Goal: Information Seeking & Learning: Learn about a topic

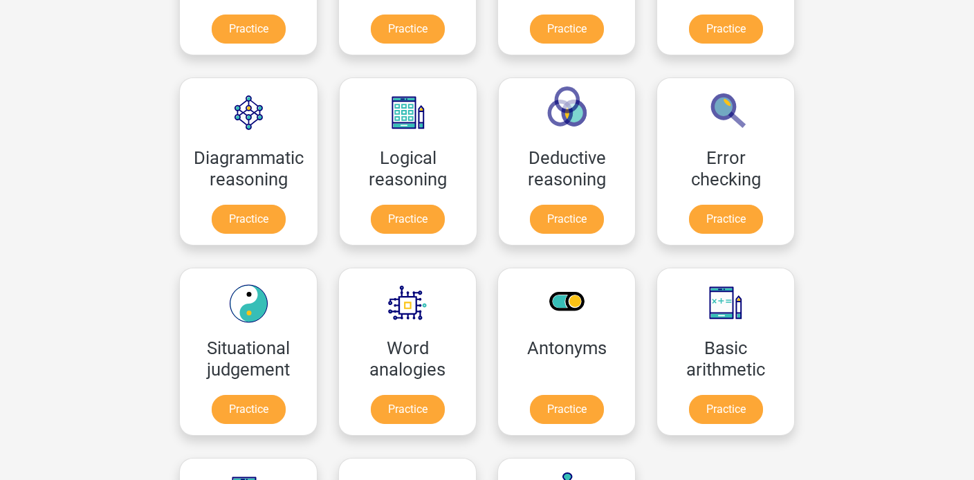
scroll to position [348, 0]
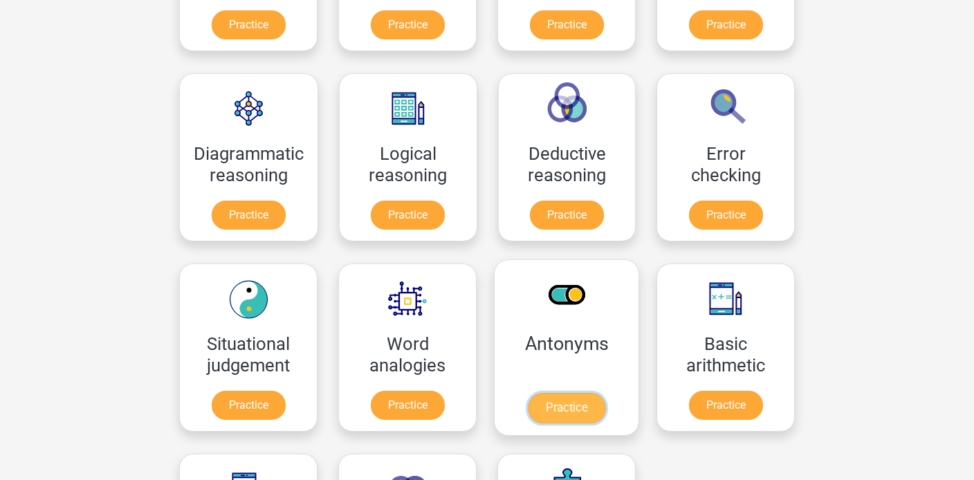
click at [571, 411] on link "Practice" at bounding box center [566, 408] width 77 height 30
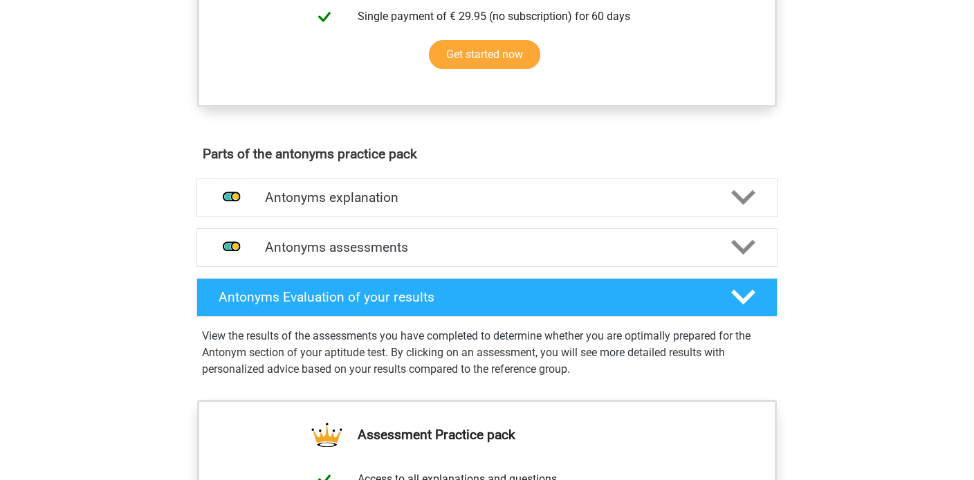
scroll to position [639, 0]
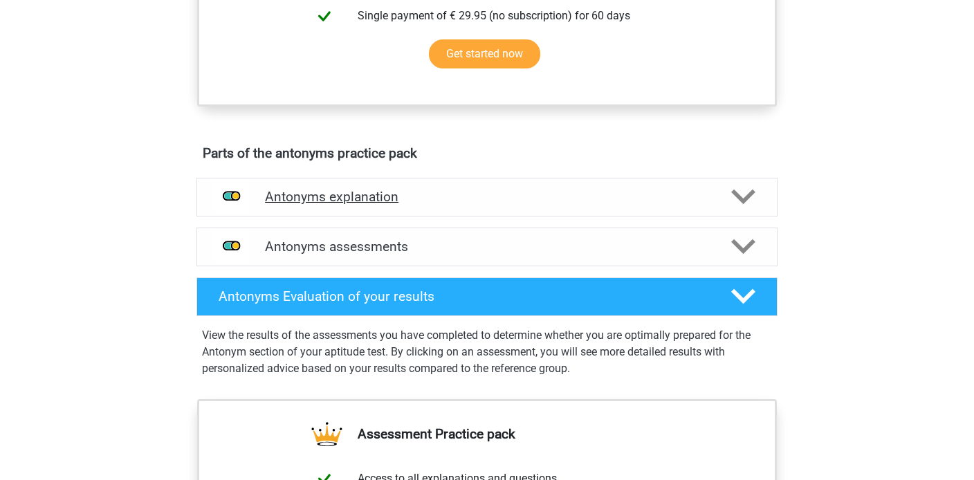
click at [727, 205] on div at bounding box center [743, 197] width 46 height 24
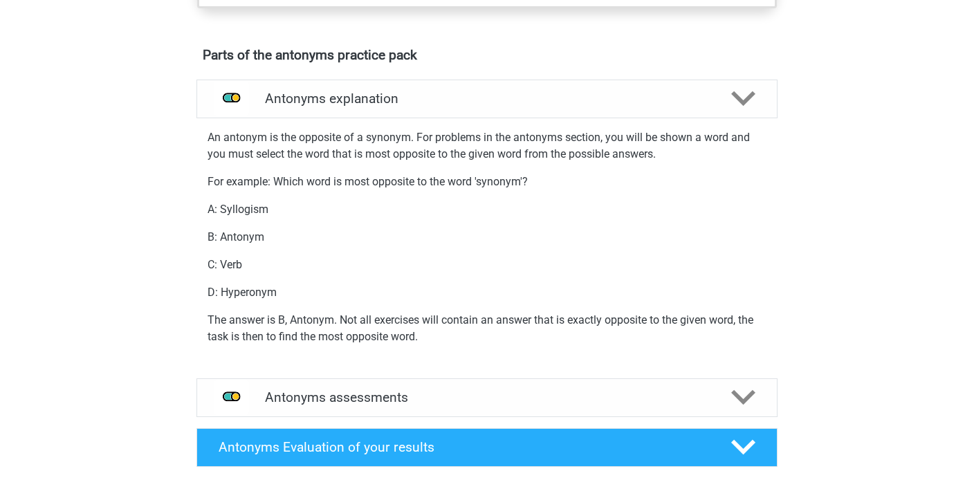
scroll to position [854, 0]
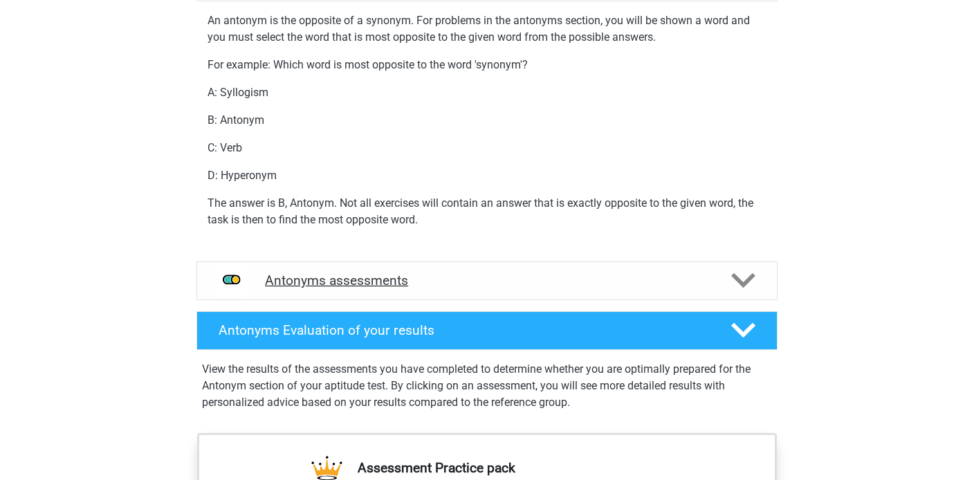
click at [641, 288] on h4 "Antonyms assessments" at bounding box center [487, 281] width 444 height 16
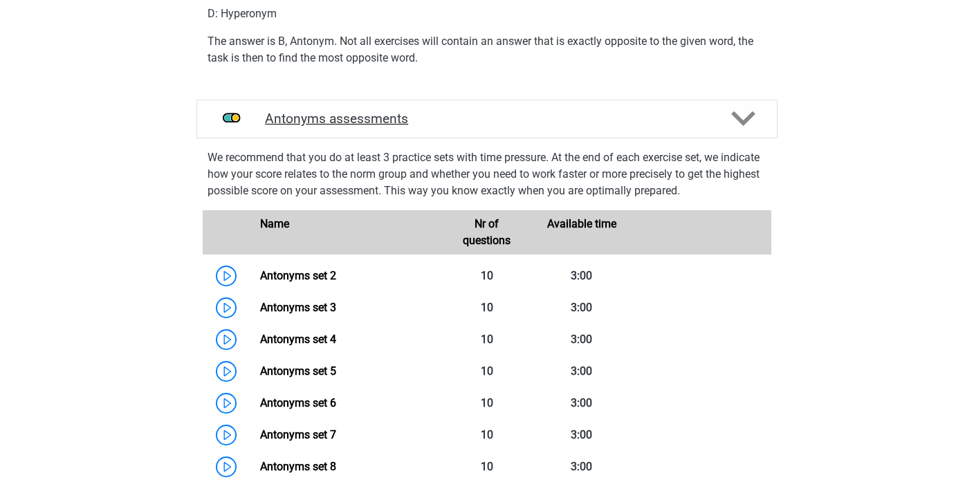
scroll to position [1016, 0]
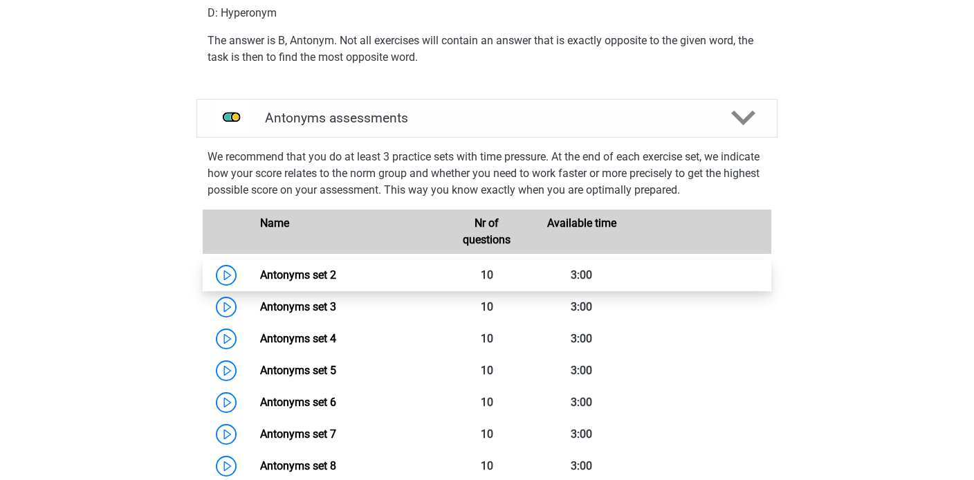
click at [260, 275] on link "Antonyms set 2" at bounding box center [298, 274] width 76 height 13
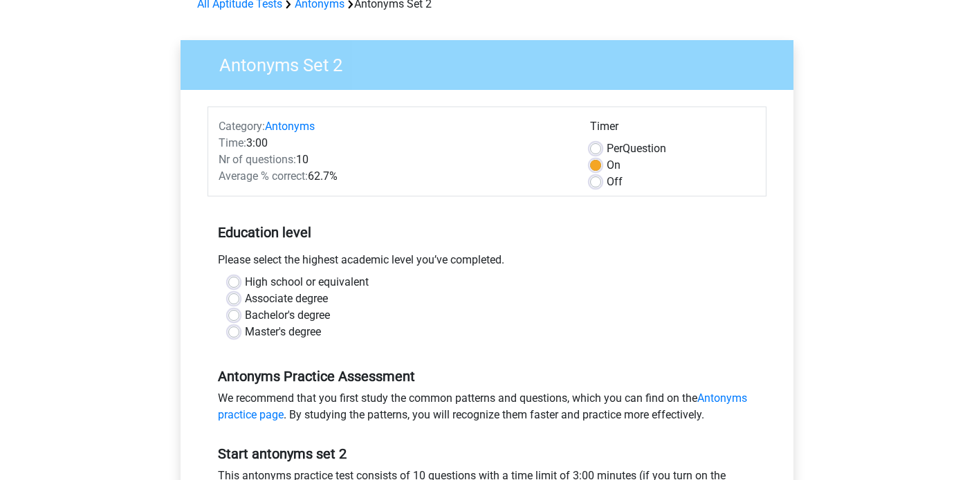
scroll to position [77, 0]
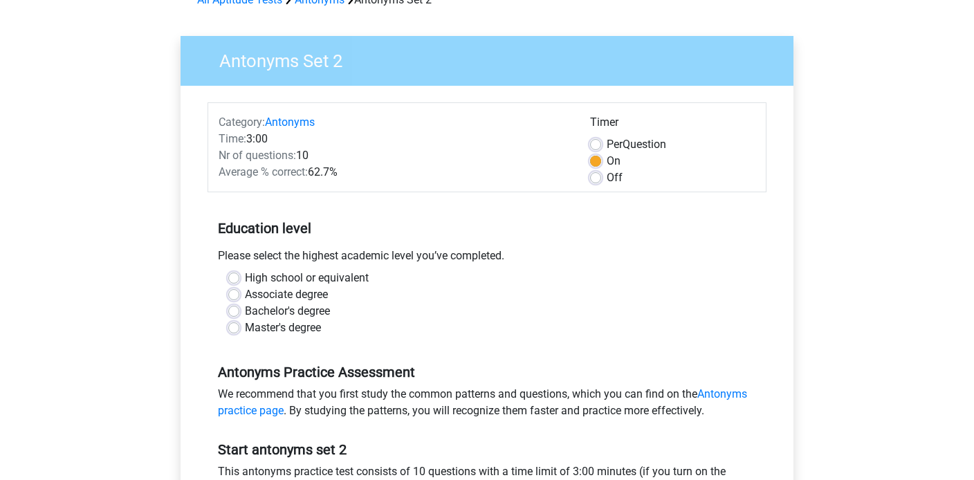
click at [607, 177] on label "Off" at bounding box center [615, 178] width 16 height 17
click at [597, 177] on input "Off" at bounding box center [595, 177] width 11 height 14
radio input "true"
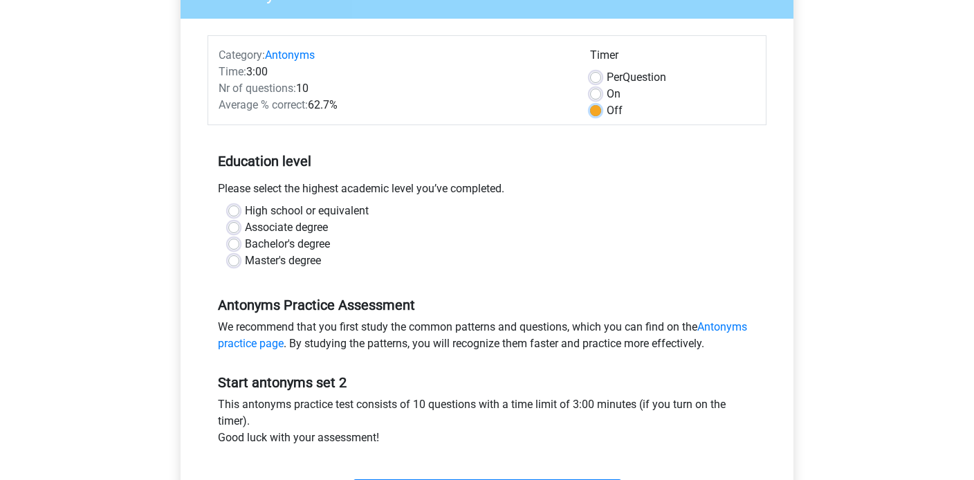
scroll to position [154, 0]
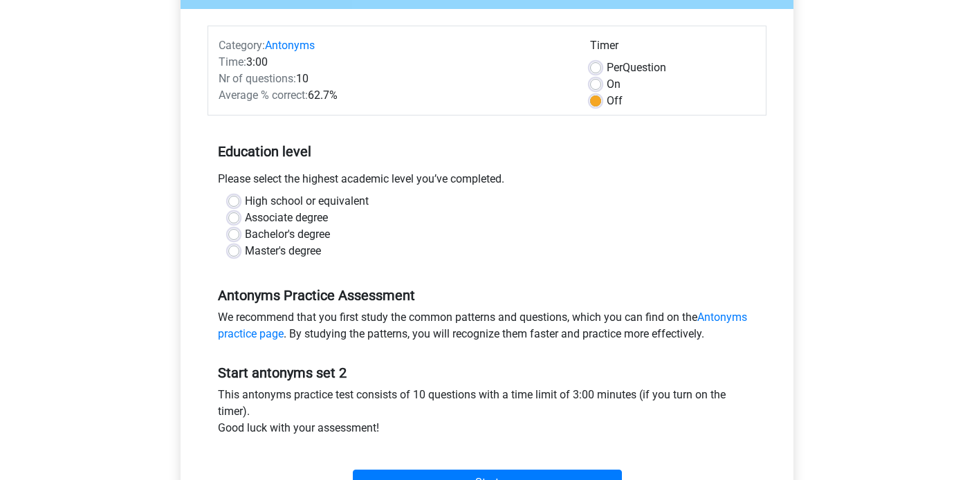
click at [245, 237] on label "Bachelor's degree" at bounding box center [287, 234] width 85 height 17
click at [231, 237] on input "Bachelor's degree" at bounding box center [233, 233] width 11 height 14
radio input "true"
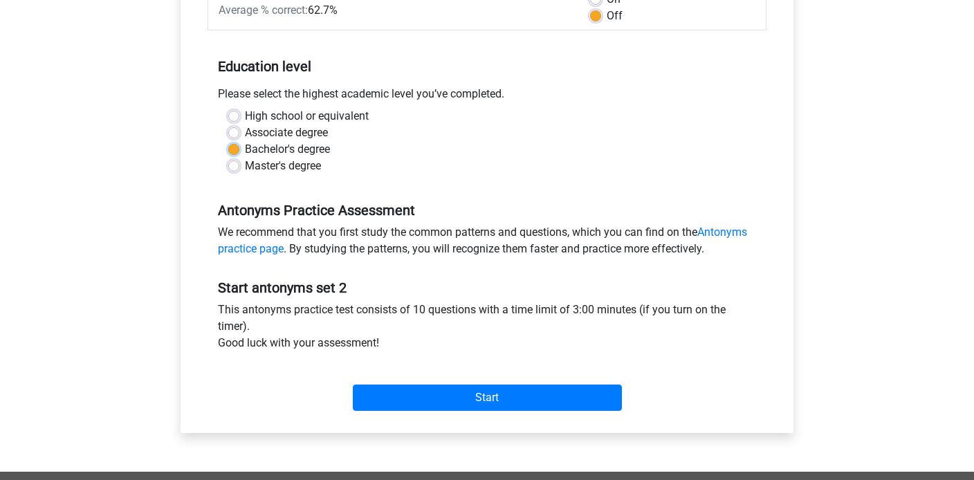
scroll to position [246, 0]
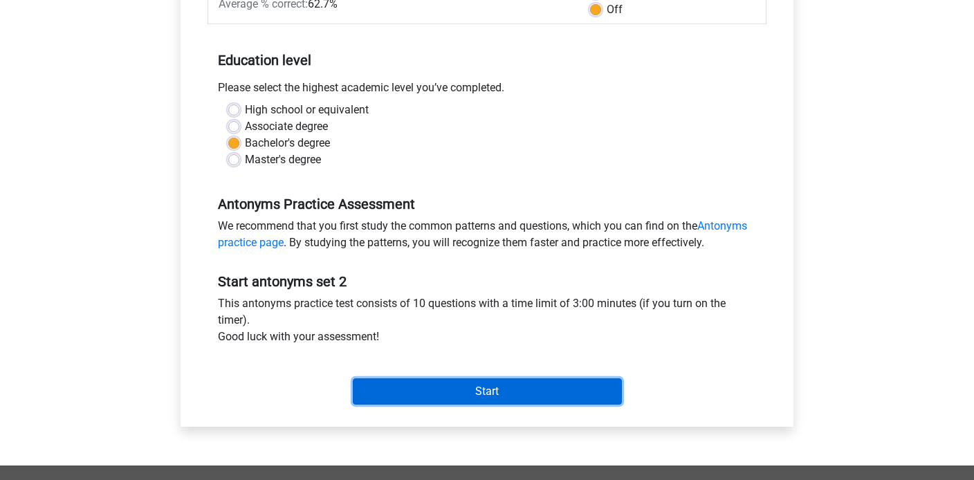
click at [479, 387] on input "Start" at bounding box center [487, 391] width 269 height 26
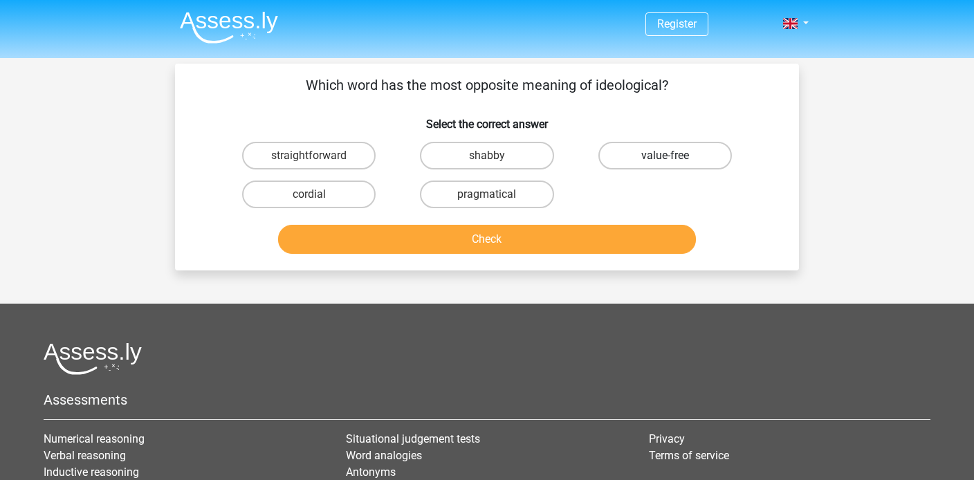
click at [654, 158] on label "value-free" at bounding box center [665, 156] width 134 height 28
click at [665, 158] on input "value-free" at bounding box center [669, 160] width 9 height 9
radio input "true"
click at [491, 203] on input "pragmatical" at bounding box center [491, 198] width 9 height 9
radio input "true"
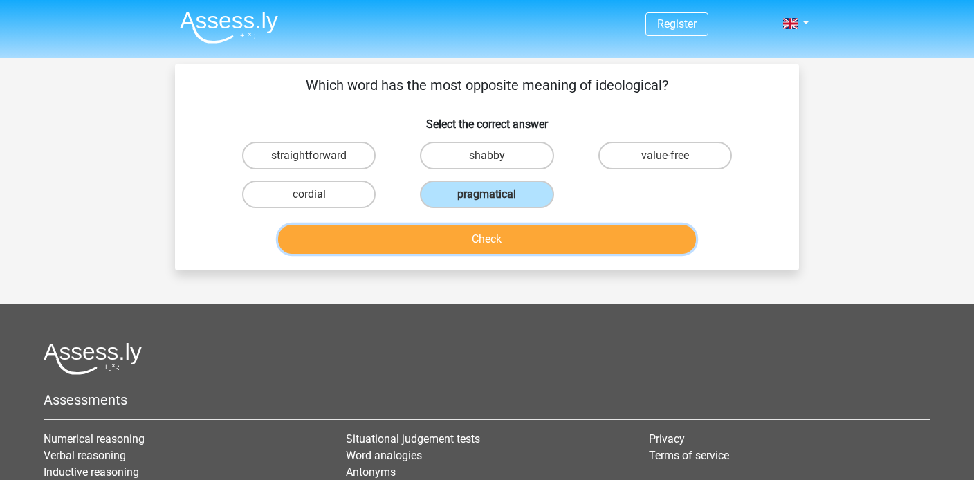
click at [485, 243] on button "Check" at bounding box center [487, 239] width 419 height 29
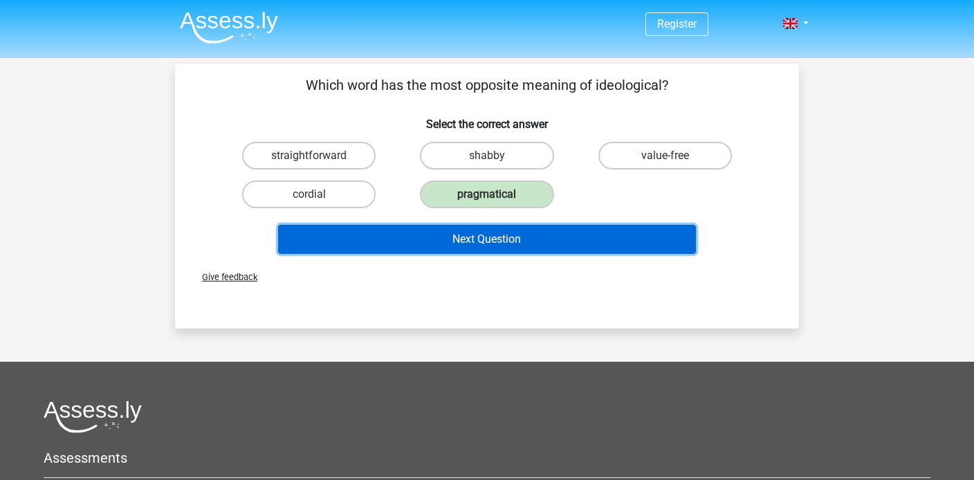
click at [485, 243] on button "Next Question" at bounding box center [487, 239] width 419 height 29
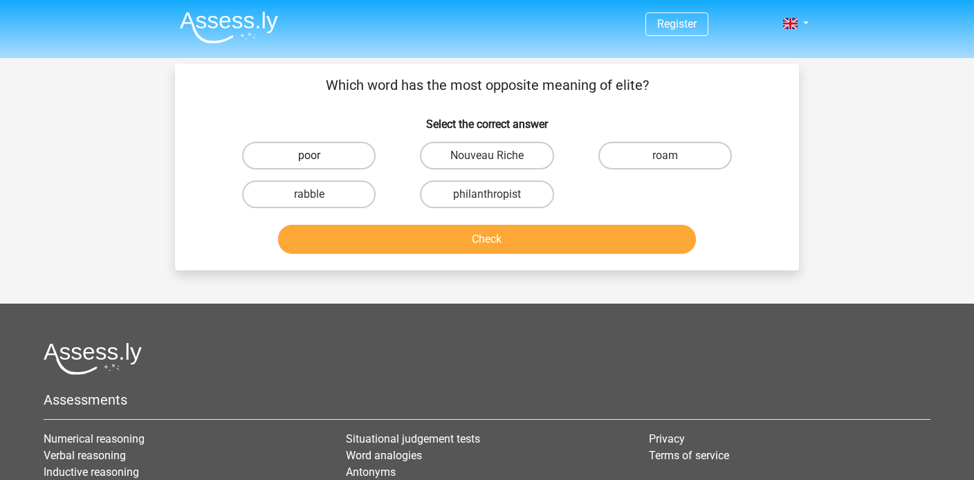
click at [335, 156] on label "poor" at bounding box center [309, 156] width 134 height 28
click at [318, 156] on input "poor" at bounding box center [313, 160] width 9 height 9
radio input "true"
click at [466, 236] on button "Check" at bounding box center [487, 239] width 419 height 29
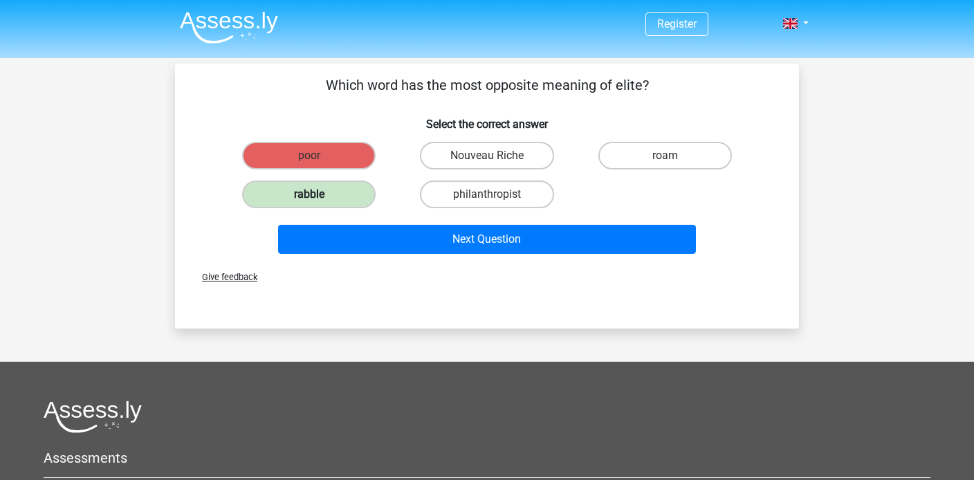
click at [301, 196] on label "rabble" at bounding box center [309, 195] width 134 height 28
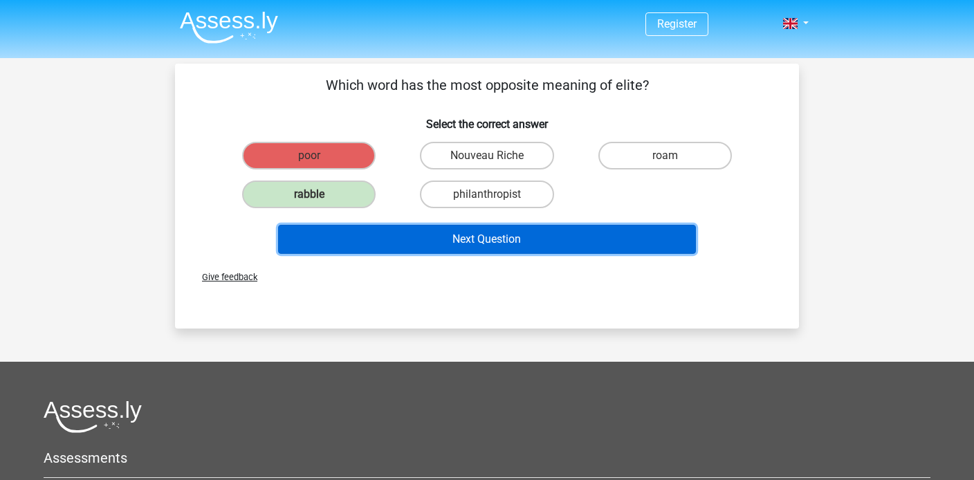
click at [471, 247] on button "Next Question" at bounding box center [487, 239] width 419 height 29
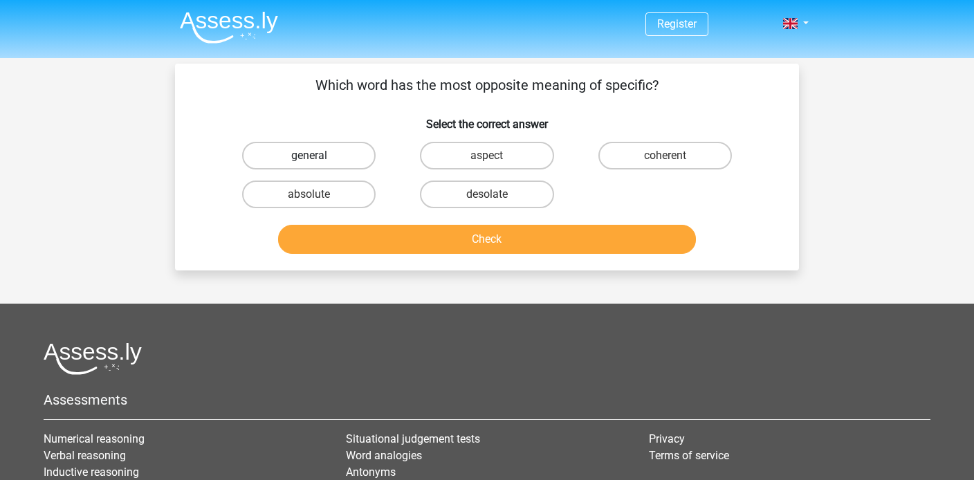
click at [323, 162] on label "general" at bounding box center [309, 156] width 134 height 28
click at [318, 162] on input "general" at bounding box center [313, 160] width 9 height 9
radio input "true"
click at [520, 246] on button "Check" at bounding box center [487, 239] width 419 height 29
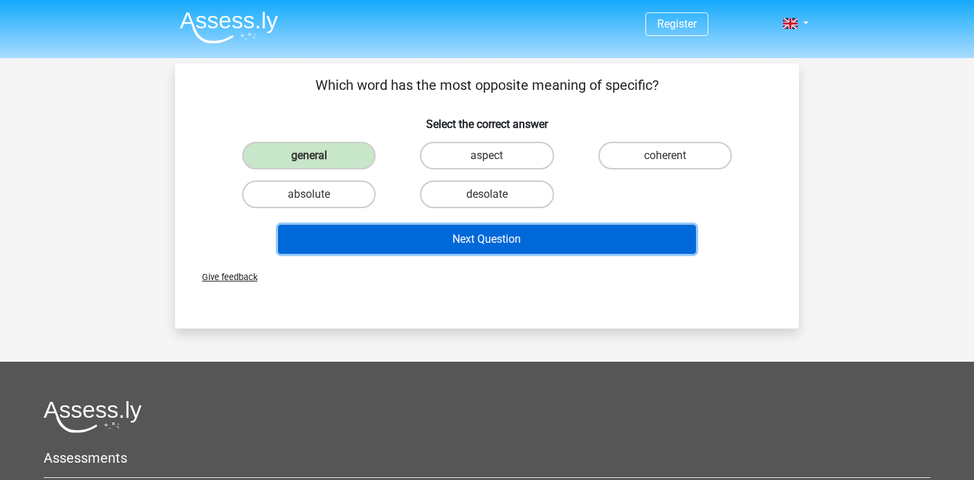
click at [501, 246] on button "Next Question" at bounding box center [487, 239] width 419 height 29
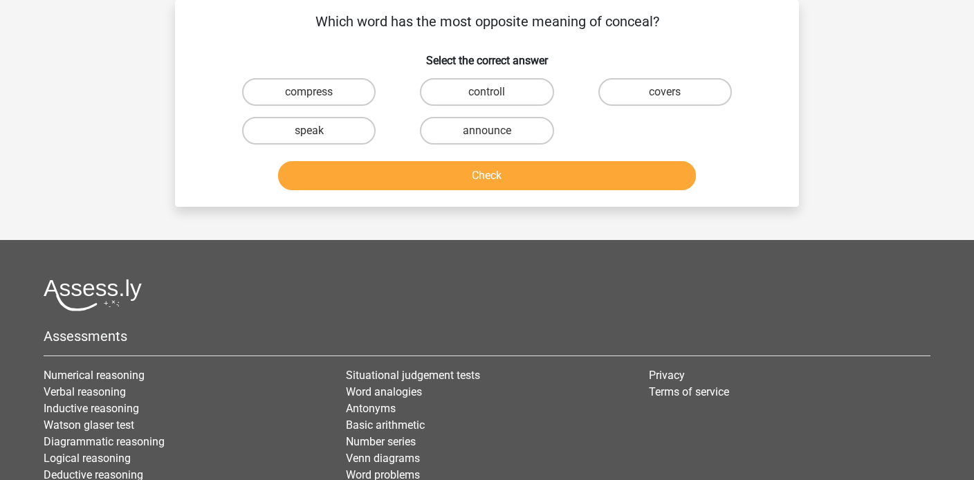
scroll to position [45, 0]
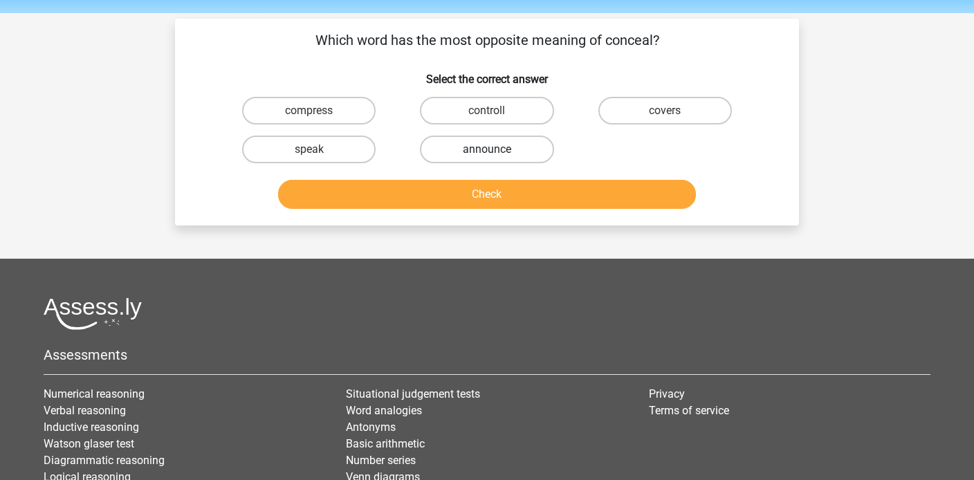
click at [490, 148] on label "announce" at bounding box center [487, 150] width 134 height 28
click at [490, 149] on input "announce" at bounding box center [491, 153] width 9 height 9
radio input "true"
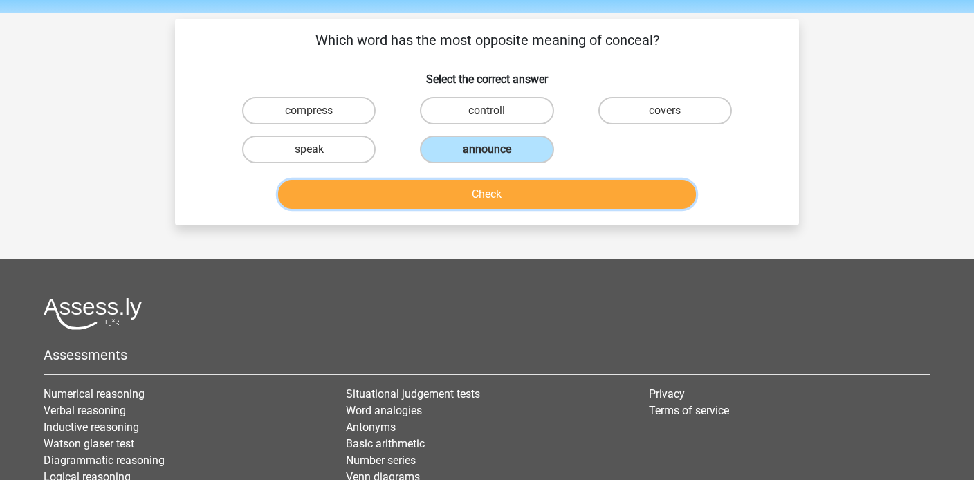
click at [491, 196] on button "Check" at bounding box center [487, 194] width 419 height 29
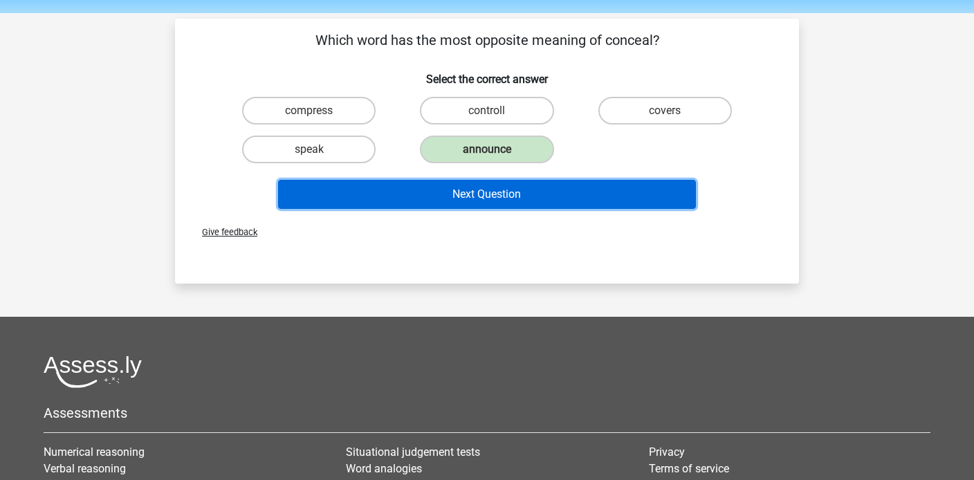
click at [491, 196] on button "Next Question" at bounding box center [487, 194] width 419 height 29
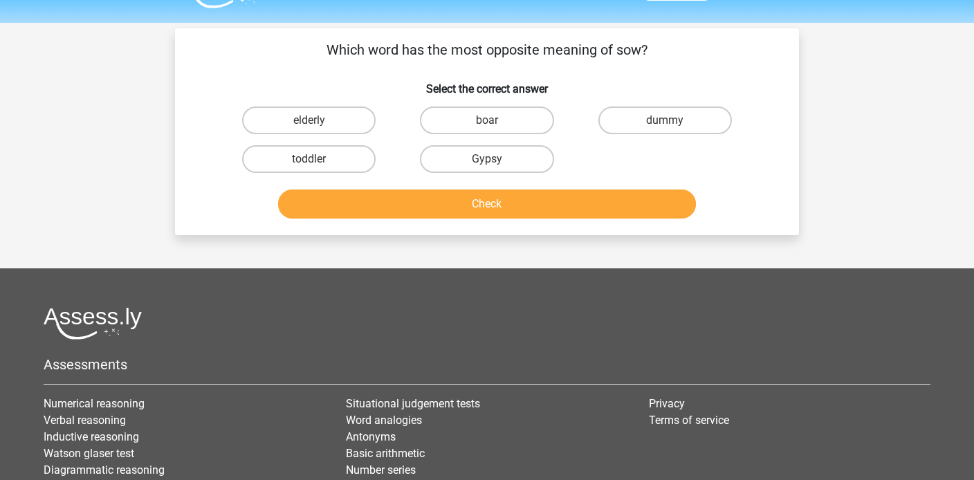
scroll to position [34, 0]
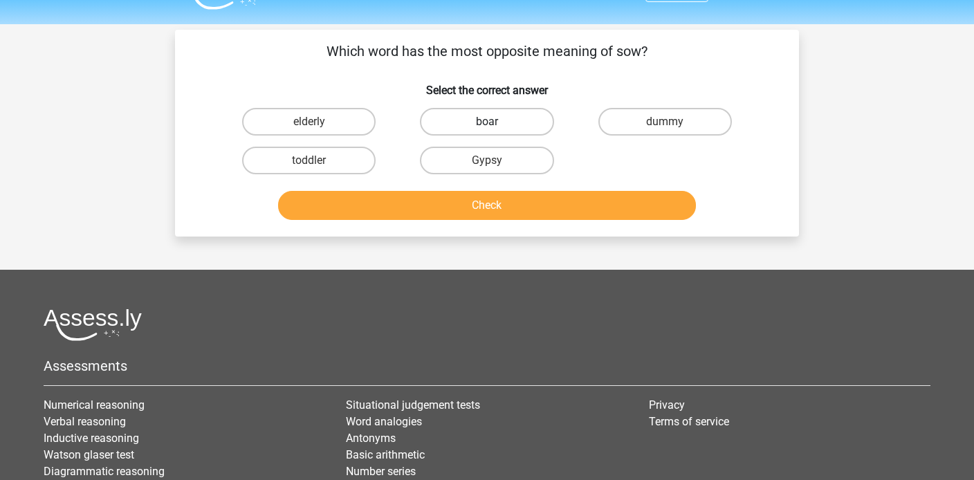
click at [498, 121] on label "boar" at bounding box center [487, 122] width 134 height 28
click at [496, 122] on input "boar" at bounding box center [491, 126] width 9 height 9
radio input "true"
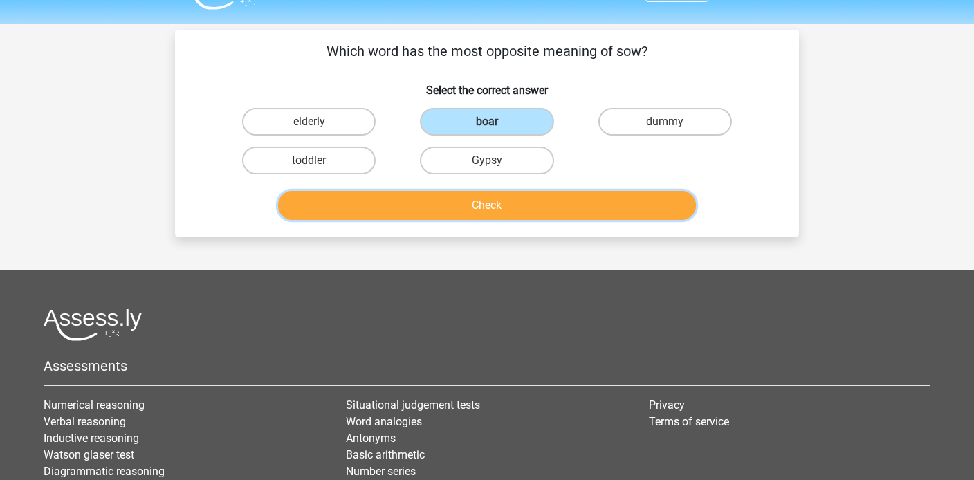
click at [493, 198] on button "Check" at bounding box center [487, 205] width 419 height 29
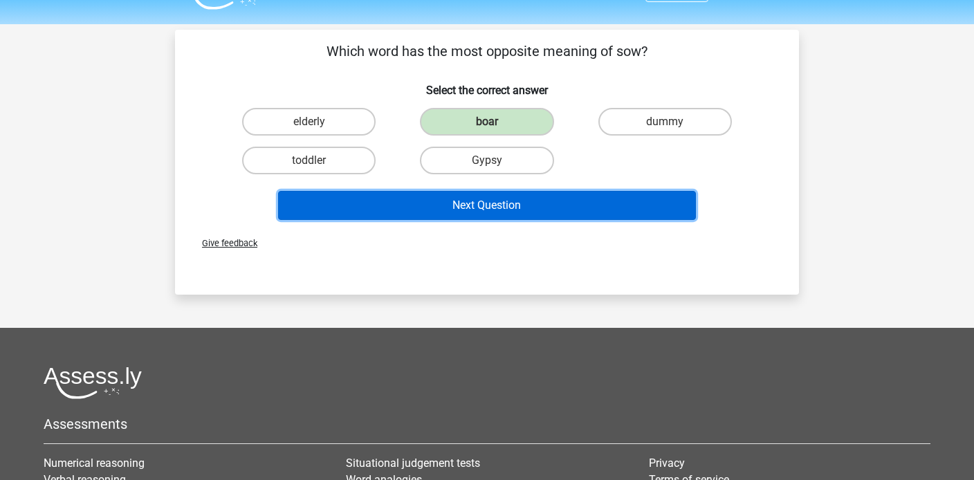
click at [493, 204] on button "Next Question" at bounding box center [487, 205] width 419 height 29
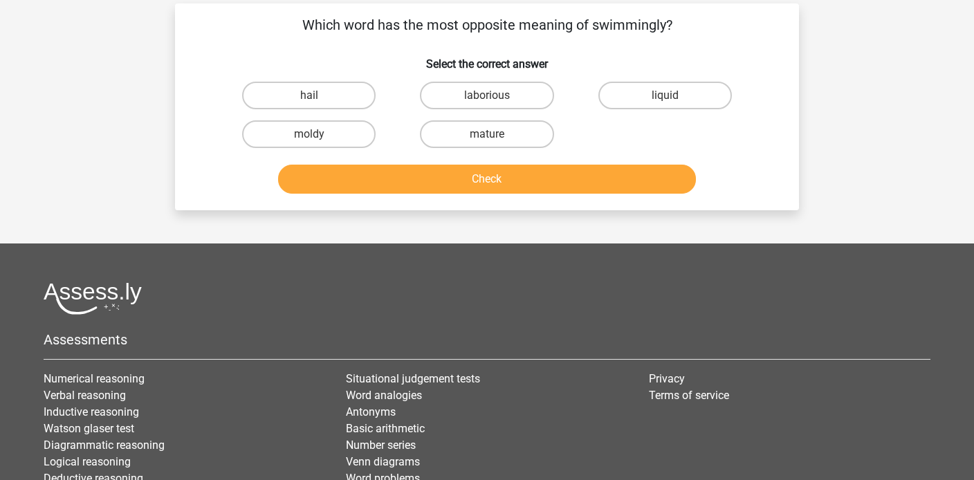
scroll to position [64, 0]
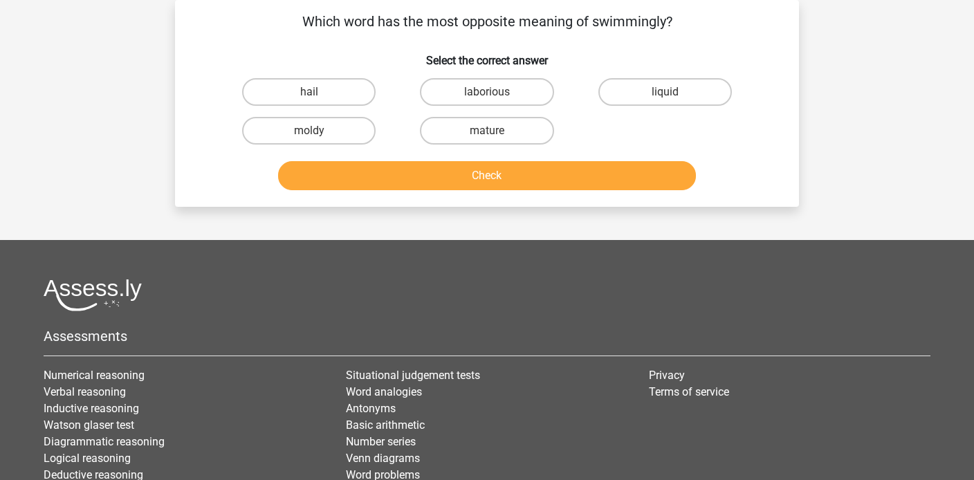
click at [488, 100] on input "laborious" at bounding box center [491, 96] width 9 height 9
radio input "true"
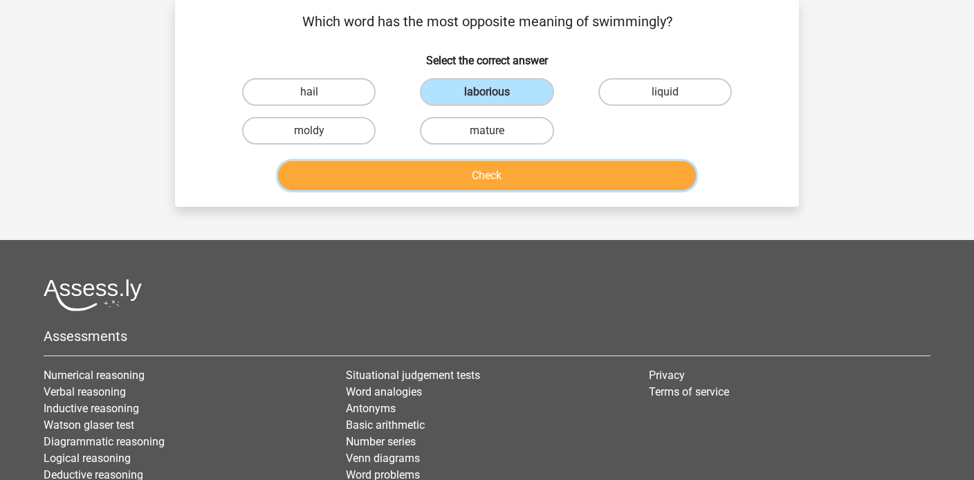
click at [483, 187] on button "Check" at bounding box center [487, 175] width 419 height 29
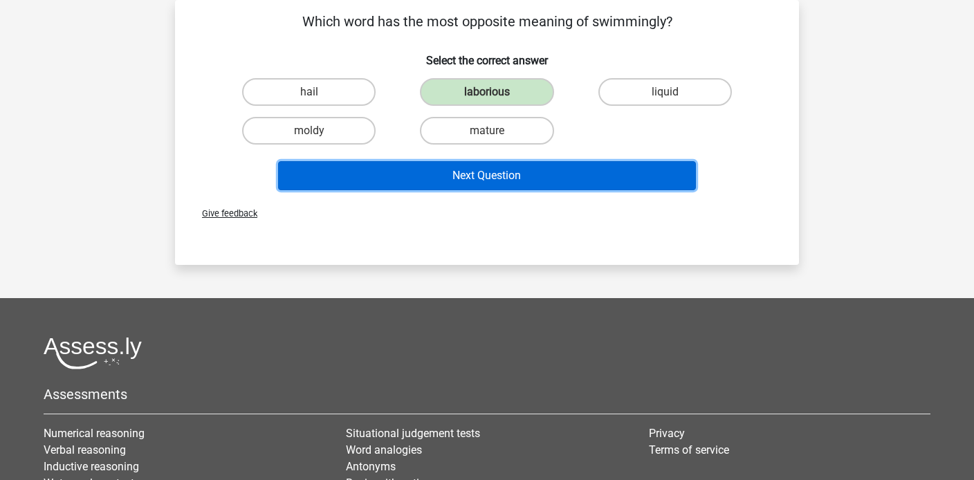
click at [488, 181] on button "Next Question" at bounding box center [487, 175] width 419 height 29
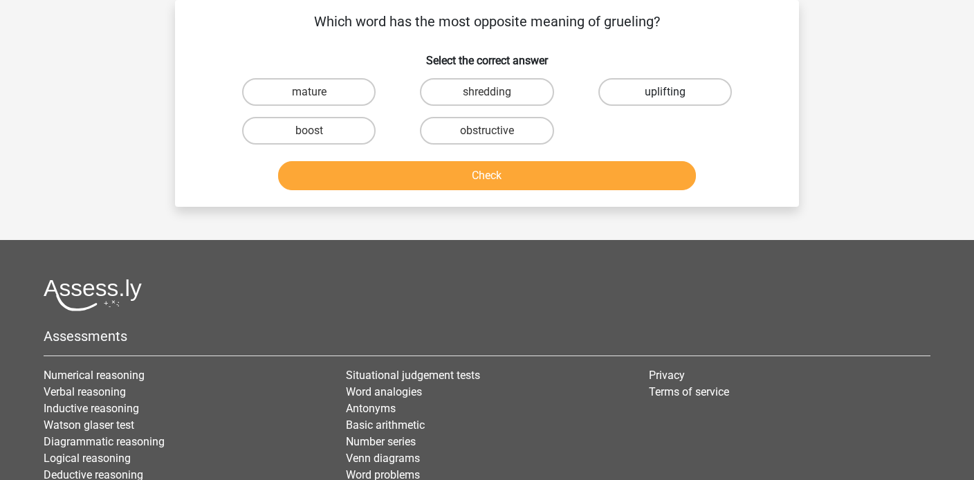
click at [674, 95] on label "uplifting" at bounding box center [665, 92] width 134 height 28
click at [674, 95] on input "uplifting" at bounding box center [669, 96] width 9 height 9
radio input "true"
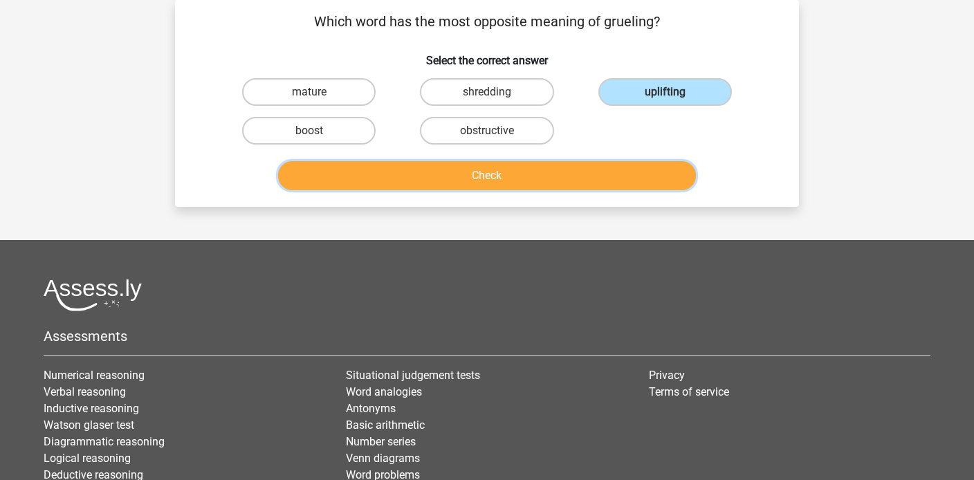
click at [568, 185] on button "Check" at bounding box center [487, 175] width 419 height 29
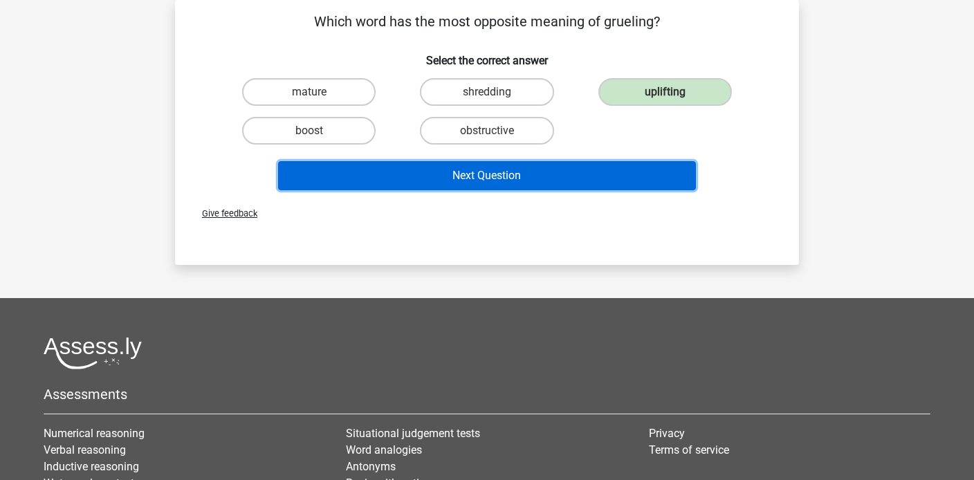
click at [524, 180] on button "Next Question" at bounding box center [487, 175] width 419 height 29
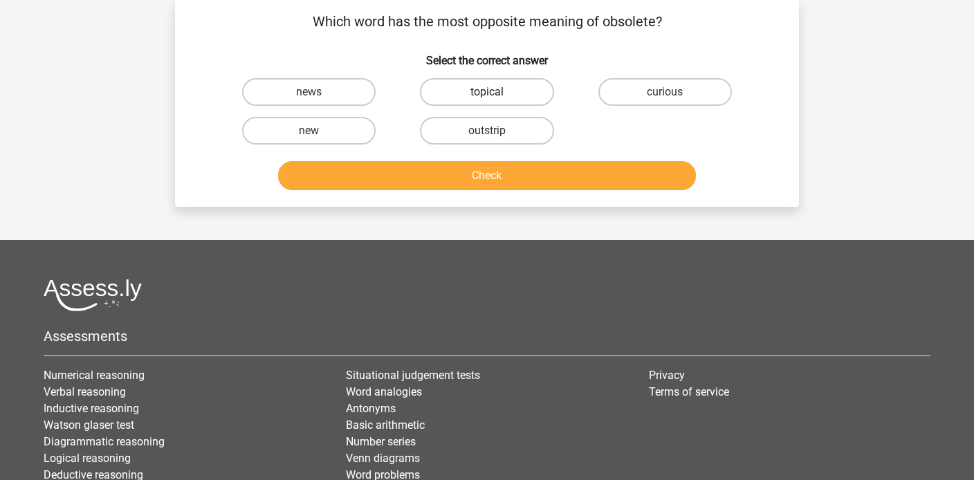
click at [503, 93] on label "topical" at bounding box center [487, 92] width 134 height 28
click at [496, 93] on input "topical" at bounding box center [491, 96] width 9 height 9
radio input "true"
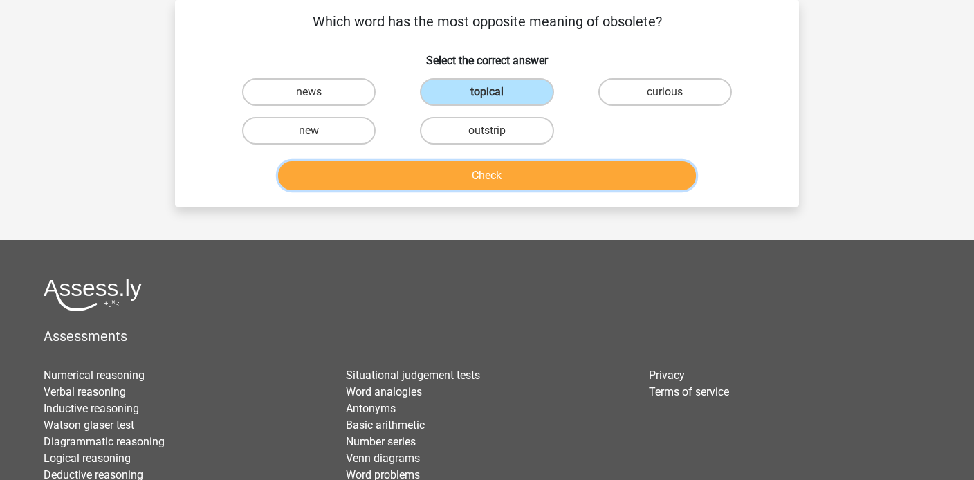
click at [501, 181] on button "Check" at bounding box center [487, 175] width 419 height 29
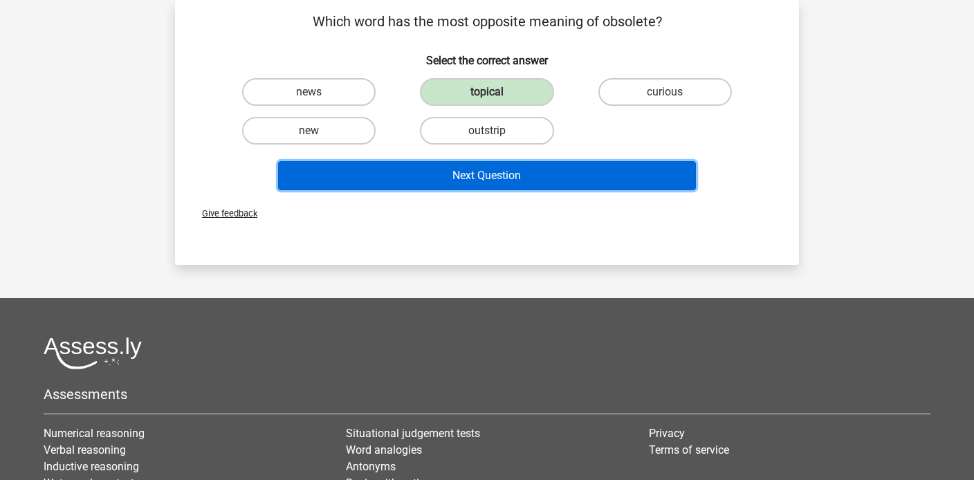
click at [494, 179] on button "Next Question" at bounding box center [487, 175] width 419 height 29
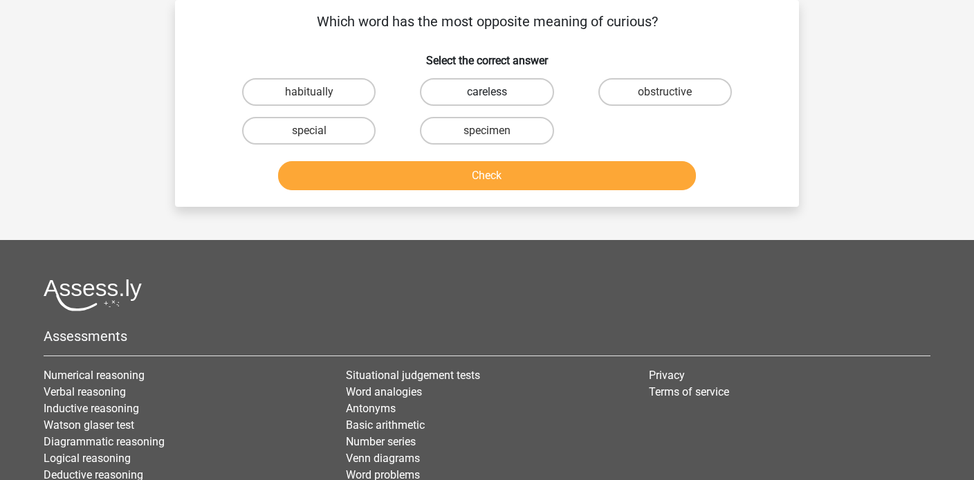
click at [483, 98] on label "careless" at bounding box center [487, 92] width 134 height 28
click at [487, 98] on input "careless" at bounding box center [491, 96] width 9 height 9
radio input "true"
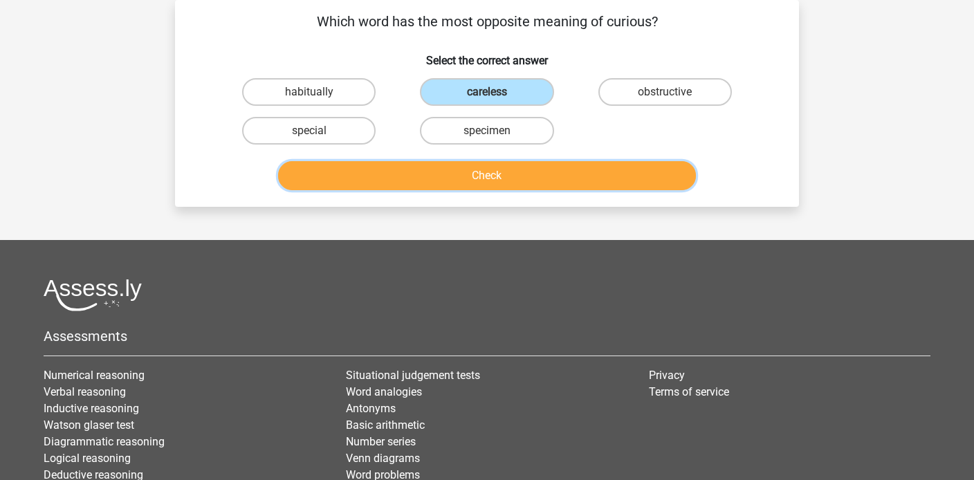
click at [470, 187] on button "Check" at bounding box center [487, 175] width 419 height 29
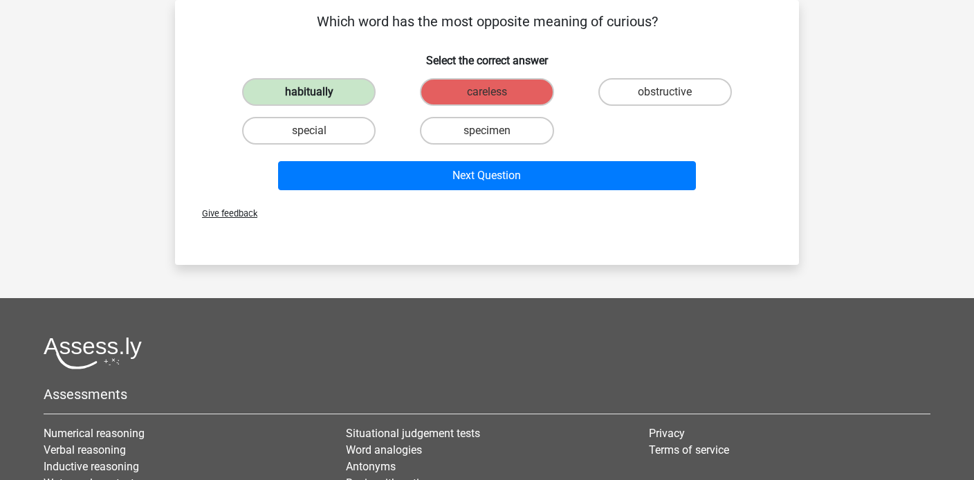
click at [327, 92] on label "habitually" at bounding box center [309, 92] width 134 height 28
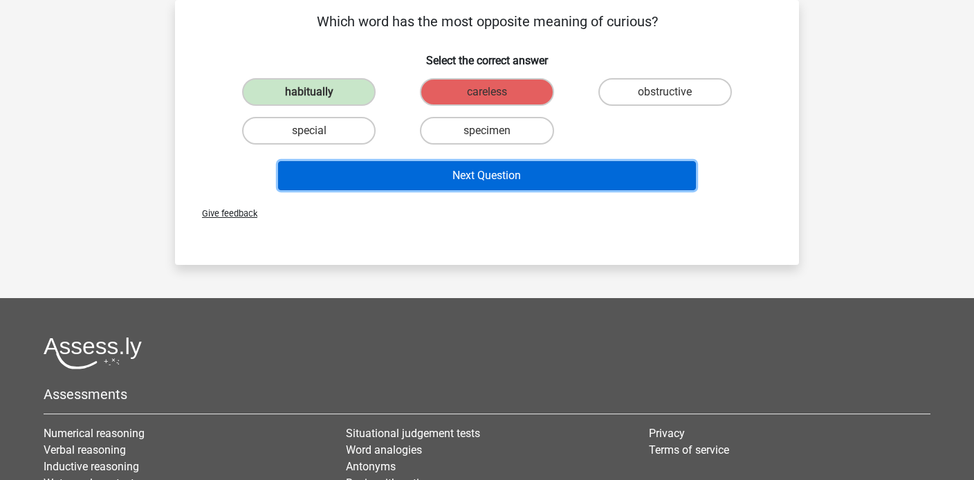
click at [478, 179] on button "Next Question" at bounding box center [487, 175] width 419 height 29
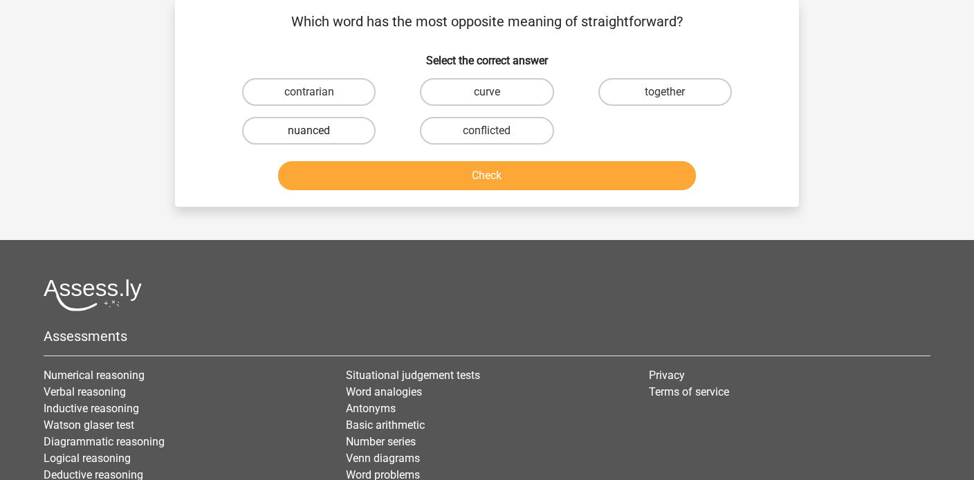
click at [298, 136] on label "nuanced" at bounding box center [309, 131] width 134 height 28
click at [309, 136] on input "nuanced" at bounding box center [313, 135] width 9 height 9
radio input "true"
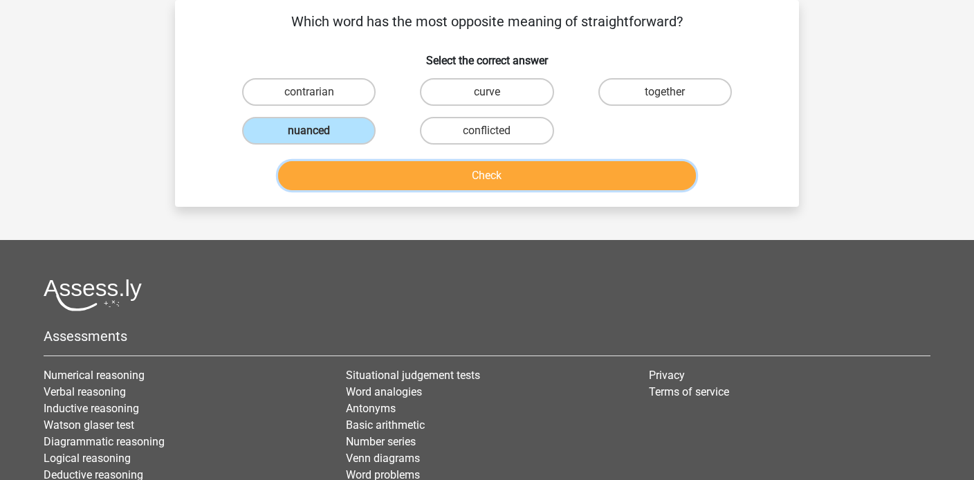
click at [454, 176] on button "Check" at bounding box center [487, 175] width 419 height 29
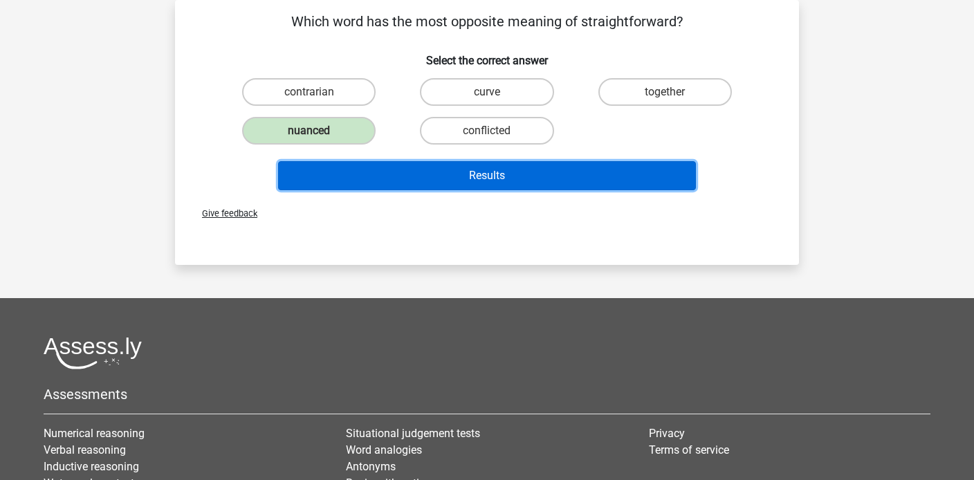
click at [491, 171] on button "Results" at bounding box center [487, 175] width 419 height 29
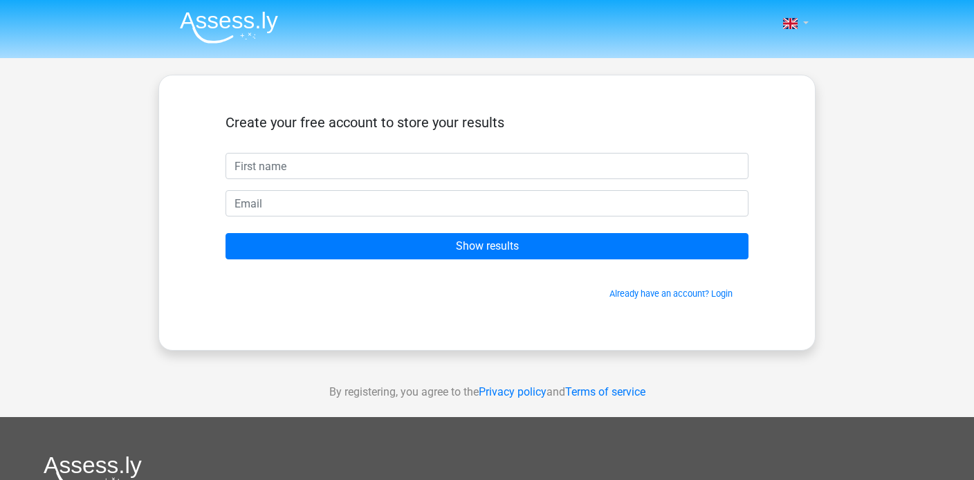
click at [794, 24] on span at bounding box center [790, 23] width 15 height 11
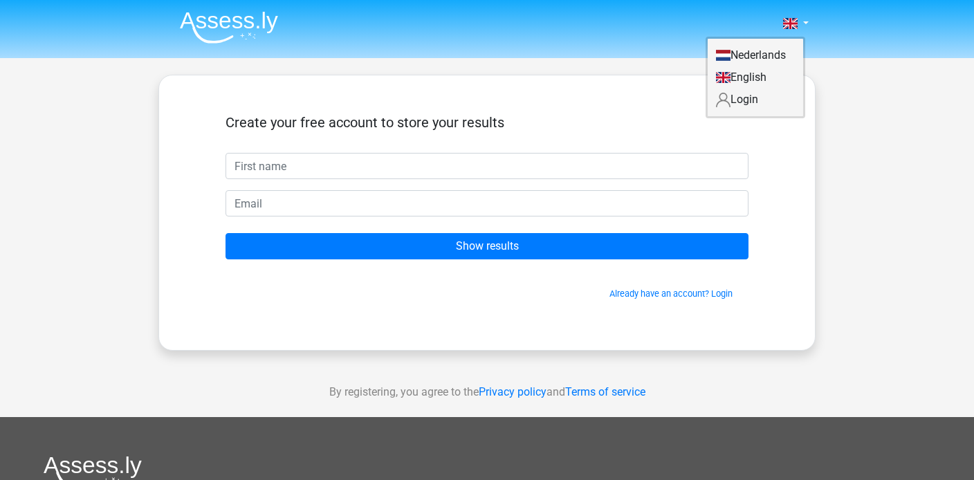
click at [157, 97] on div "Nederlands English" at bounding box center [487, 391] width 974 height 783
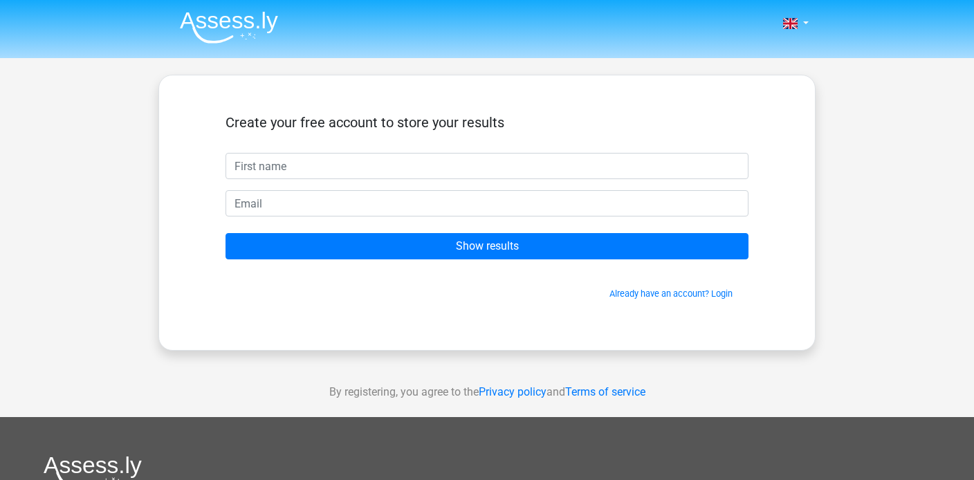
click at [226, 26] on img at bounding box center [229, 27] width 98 height 33
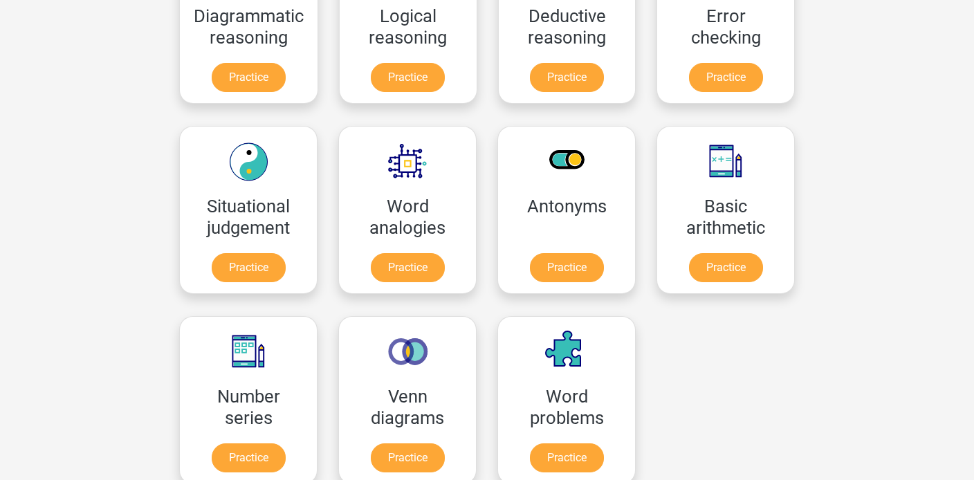
scroll to position [495, 0]
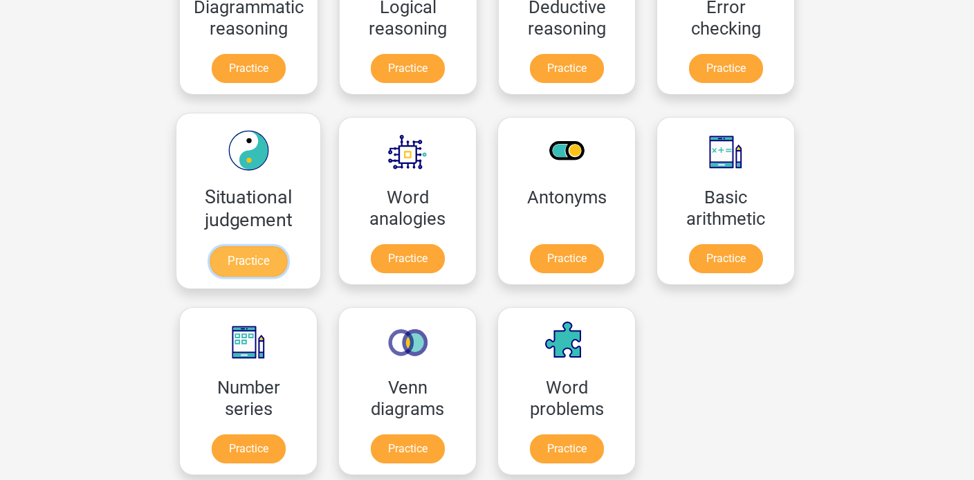
click at [253, 253] on link "Practice" at bounding box center [248, 261] width 77 height 30
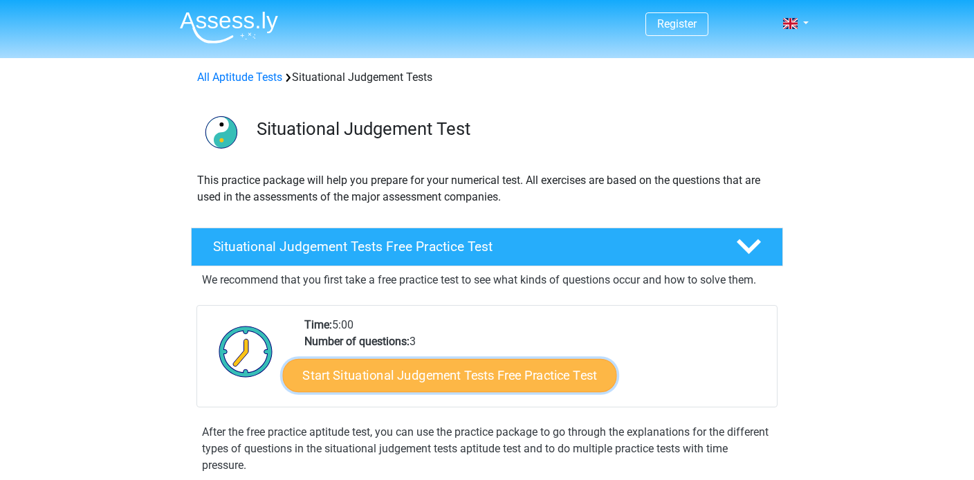
click at [496, 380] on link "Start Situational Judgement Tests Free Practice Test" at bounding box center [450, 375] width 334 height 33
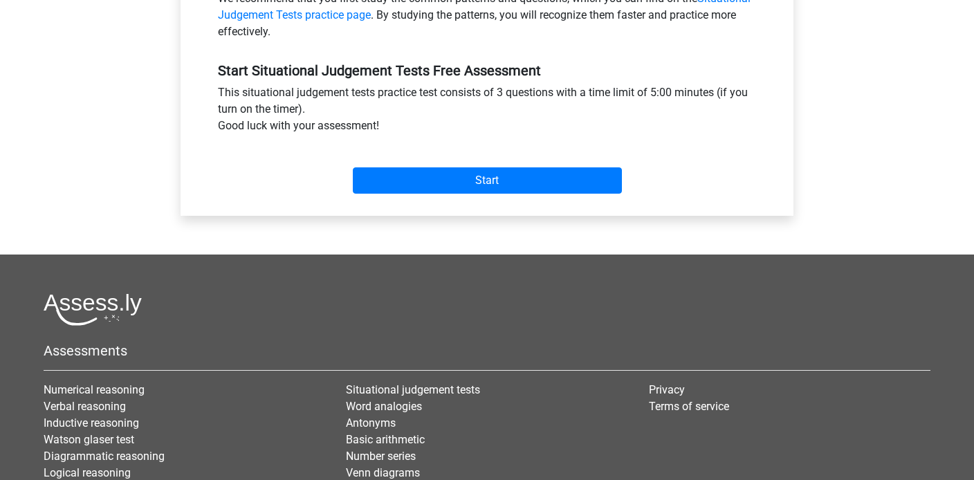
scroll to position [490, 0]
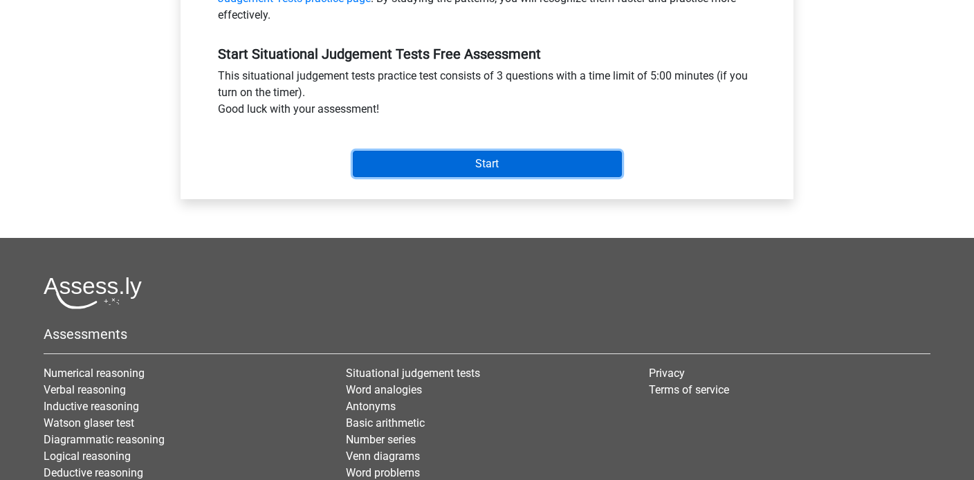
click at [512, 160] on input "Start" at bounding box center [487, 164] width 269 height 26
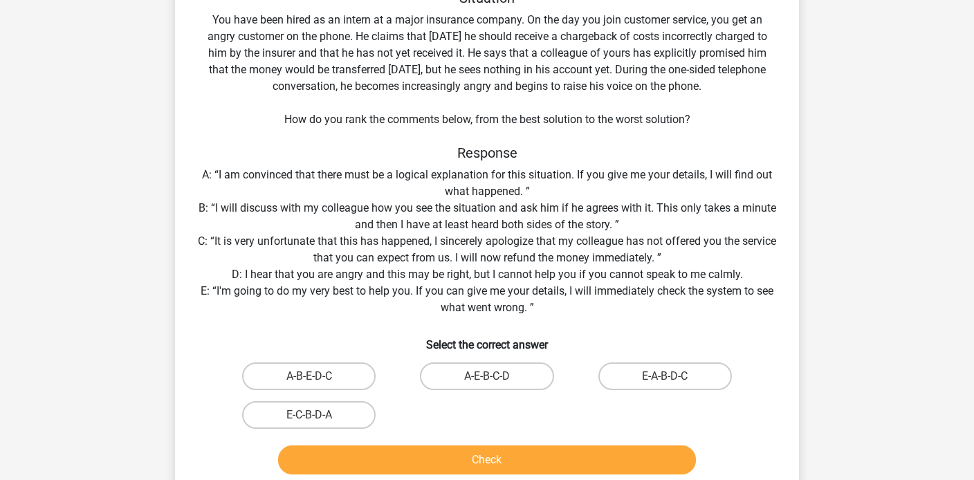
scroll to position [102, 0]
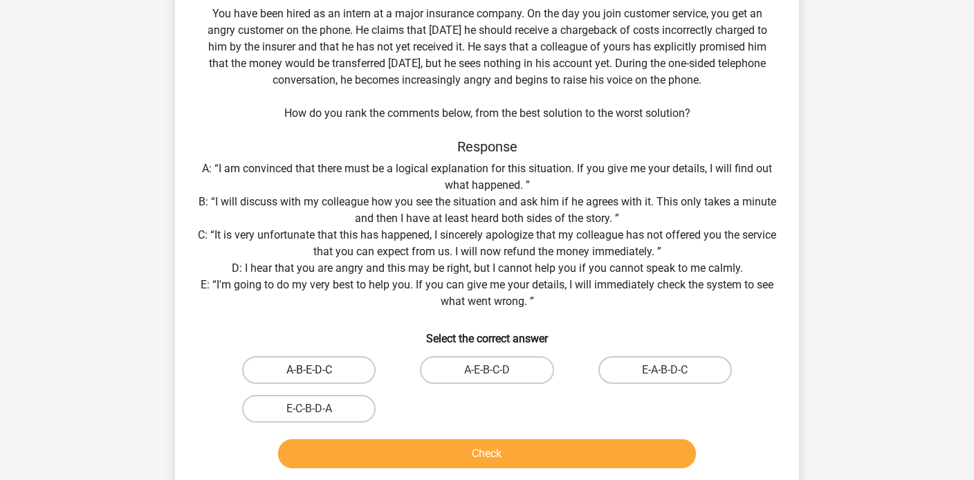
click at [302, 362] on label "A-B-E-D-C" at bounding box center [309, 370] width 134 height 28
click at [309, 370] on input "A-B-E-D-C" at bounding box center [313, 374] width 9 height 9
radio input "true"
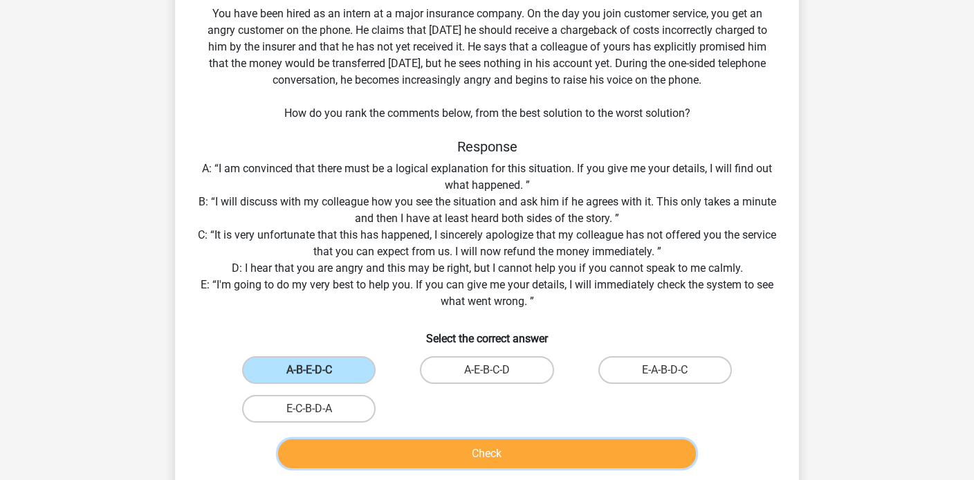
click at [464, 452] on button "Check" at bounding box center [487, 453] width 419 height 29
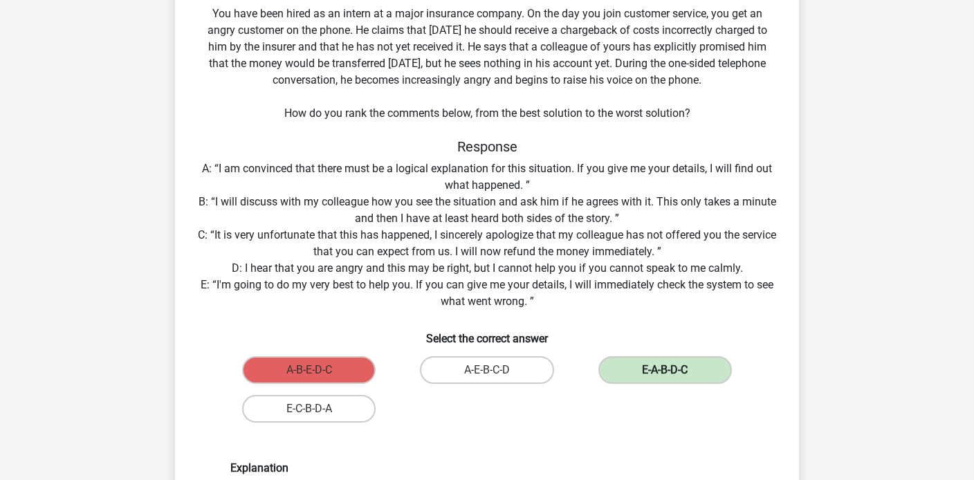
click at [692, 372] on label "E-A-B-D-C" at bounding box center [665, 370] width 134 height 28
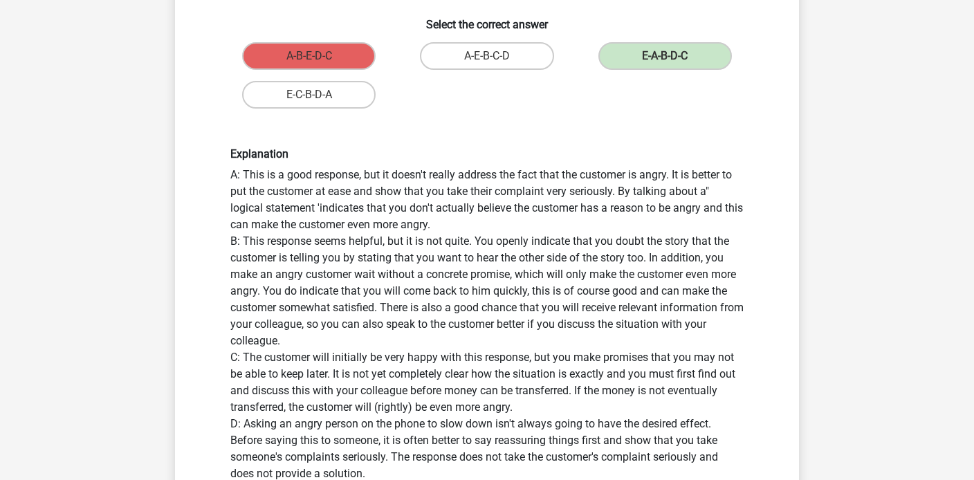
scroll to position [419, 0]
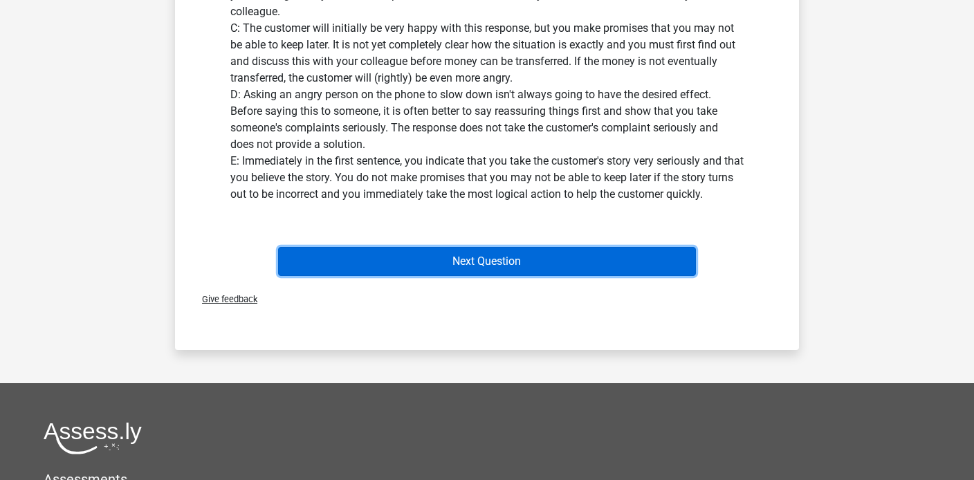
click at [502, 259] on button "Next Question" at bounding box center [487, 261] width 419 height 29
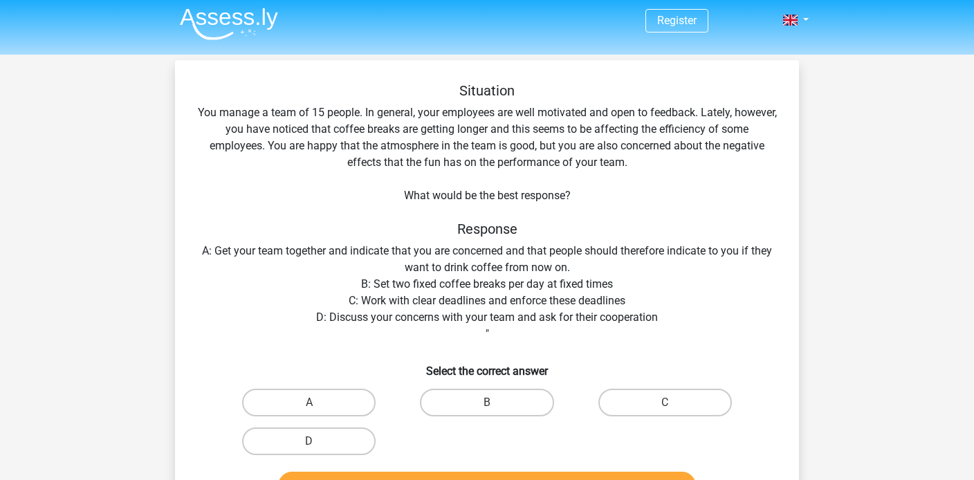
scroll to position [0, 0]
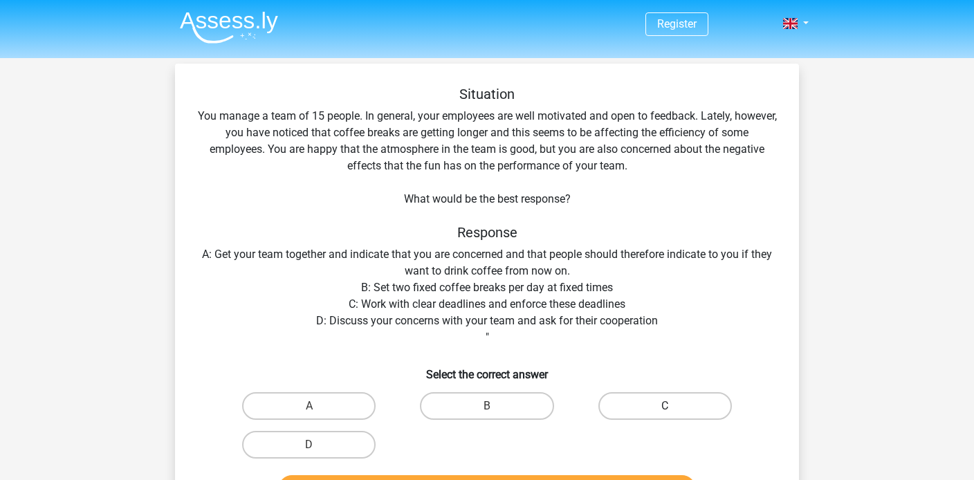
click at [662, 408] on label "C" at bounding box center [665, 406] width 134 height 28
click at [665, 408] on input "C" at bounding box center [669, 410] width 9 height 9
radio input "true"
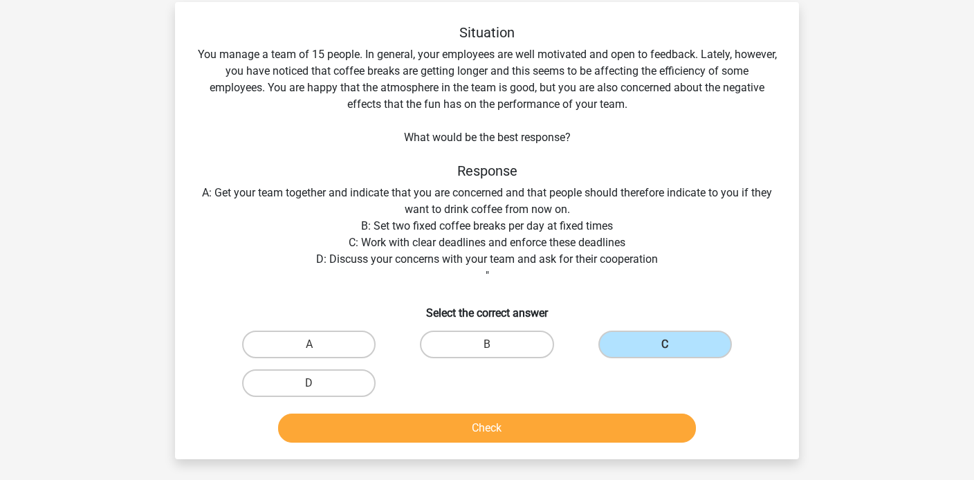
scroll to position [62, 0]
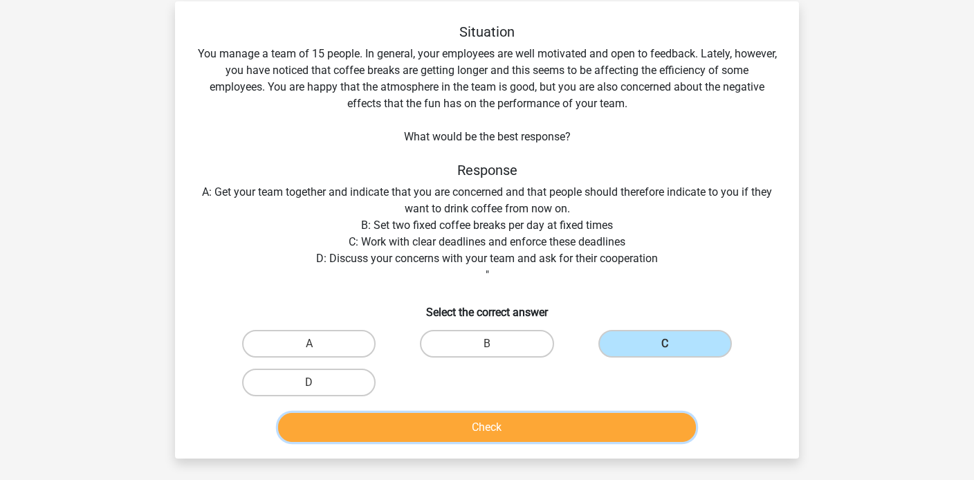
click at [540, 433] on button "Check" at bounding box center [487, 427] width 419 height 29
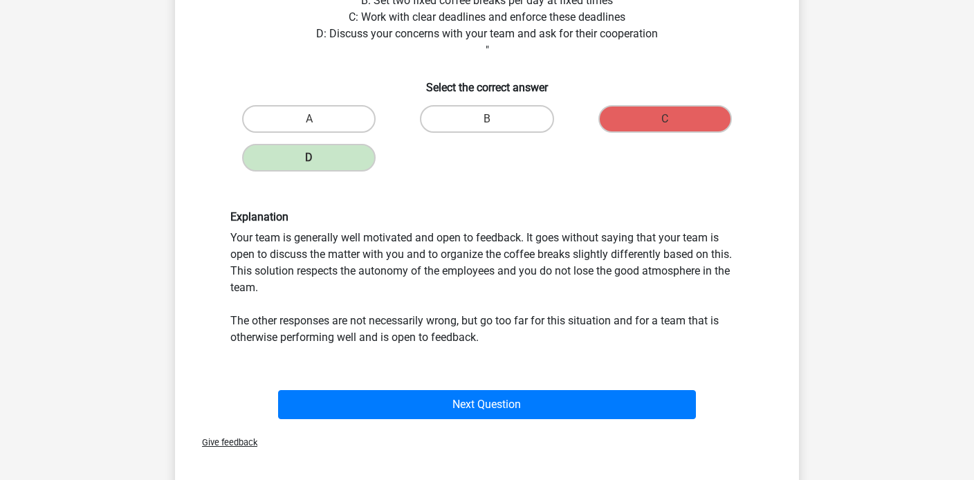
scroll to position [288, 0]
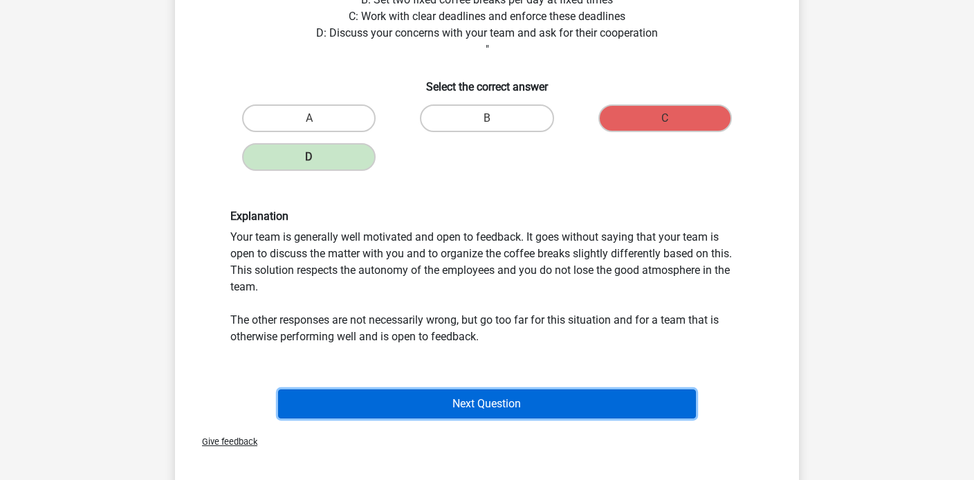
click at [497, 410] on button "Next Question" at bounding box center [487, 404] width 419 height 29
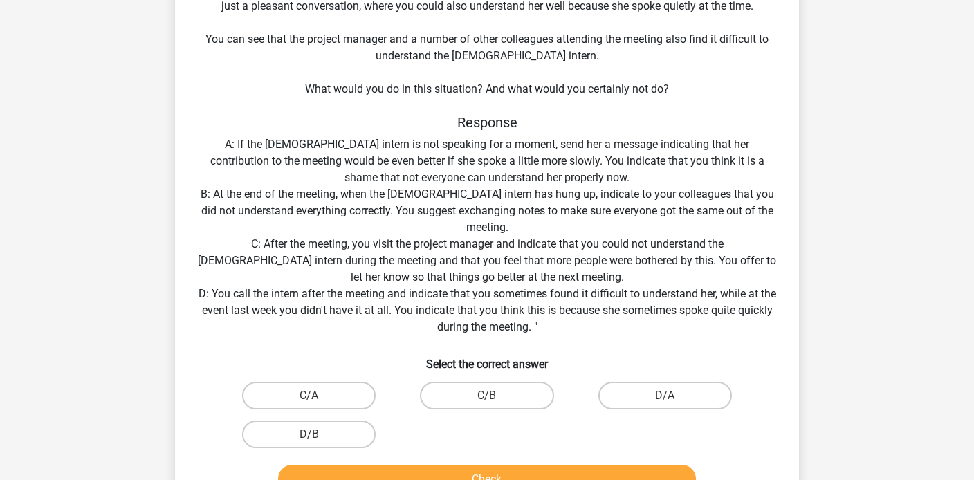
scroll to position [166, 0]
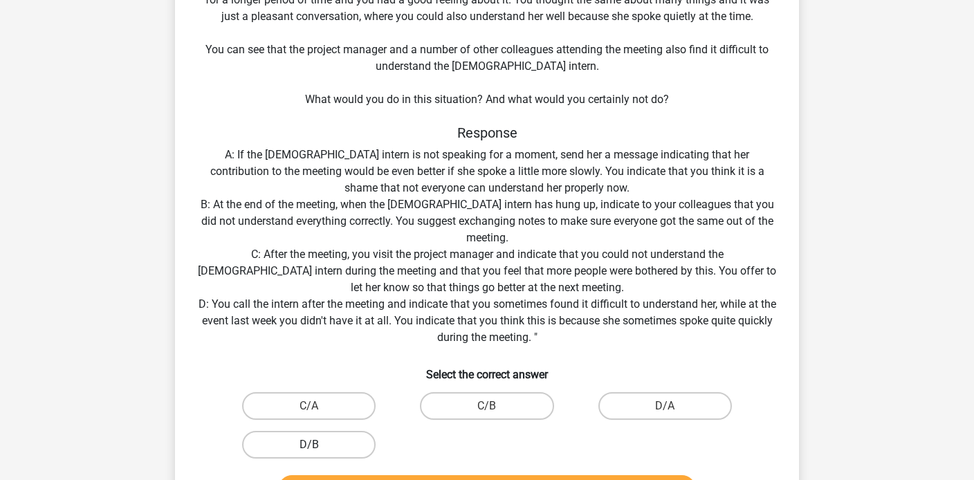
click at [275, 437] on label "D/B" at bounding box center [309, 445] width 134 height 28
click at [309, 445] on input "D/B" at bounding box center [313, 449] width 9 height 9
radio input "true"
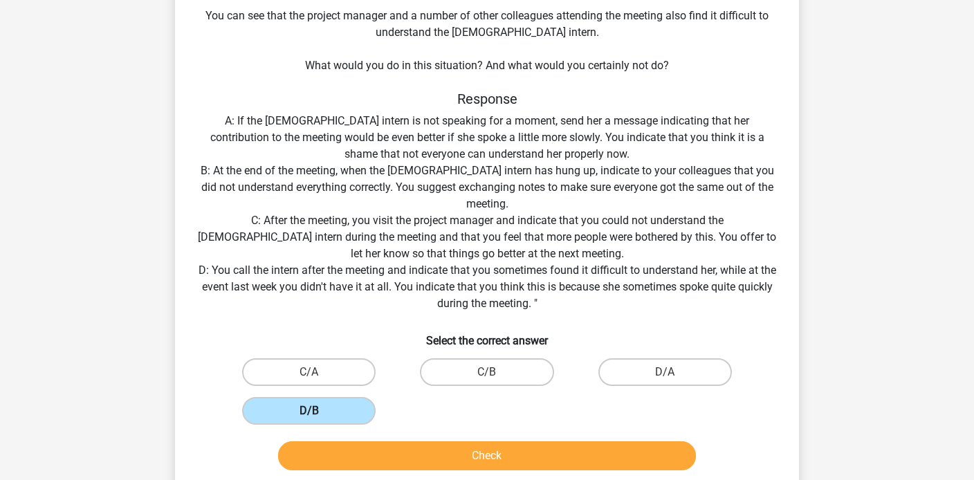
scroll to position [210, 0]
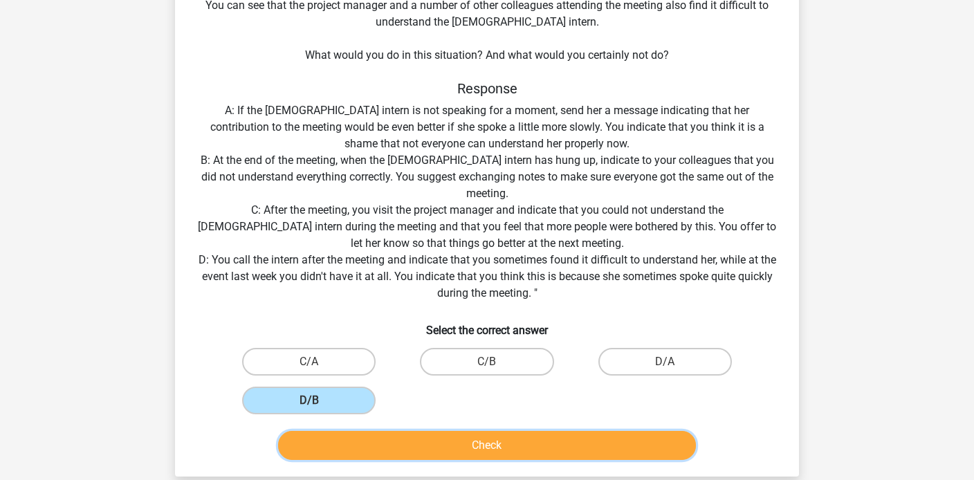
click at [434, 443] on button "Check" at bounding box center [487, 445] width 419 height 29
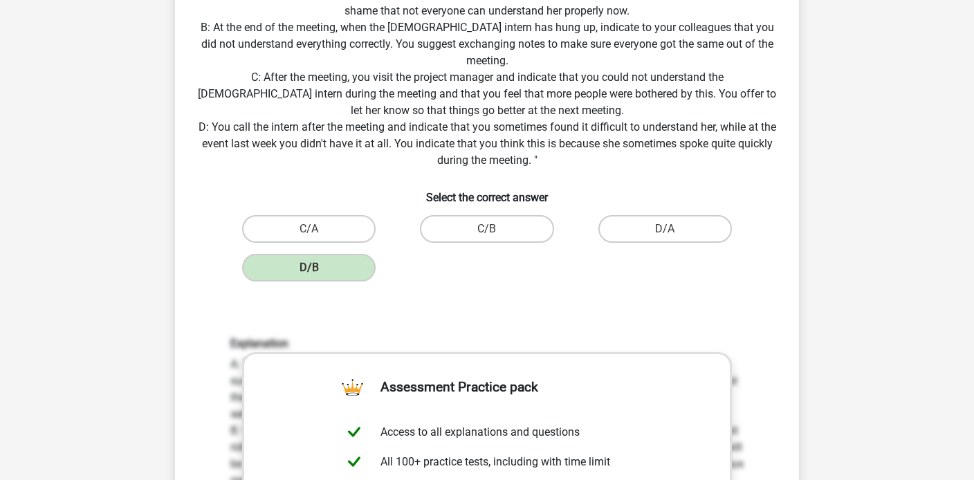
scroll to position [0, 0]
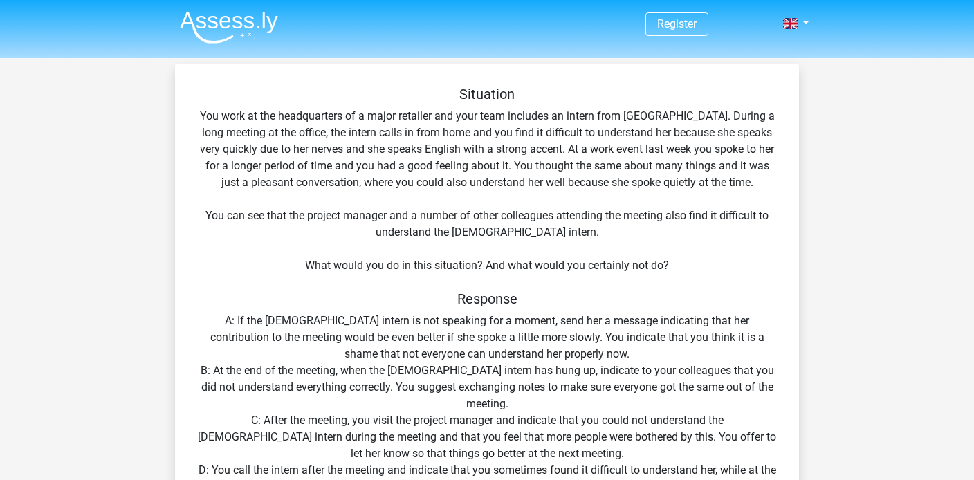
click at [223, 21] on img at bounding box center [229, 27] width 98 height 33
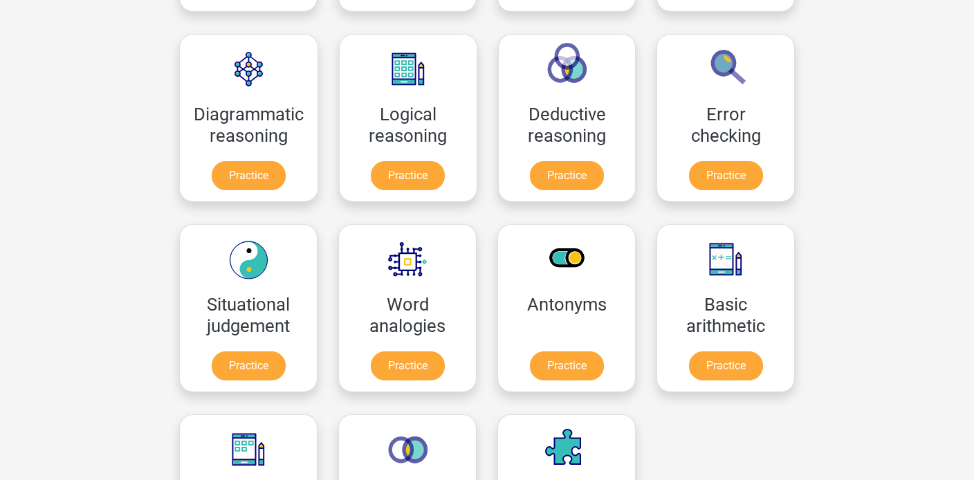
scroll to position [388, 0]
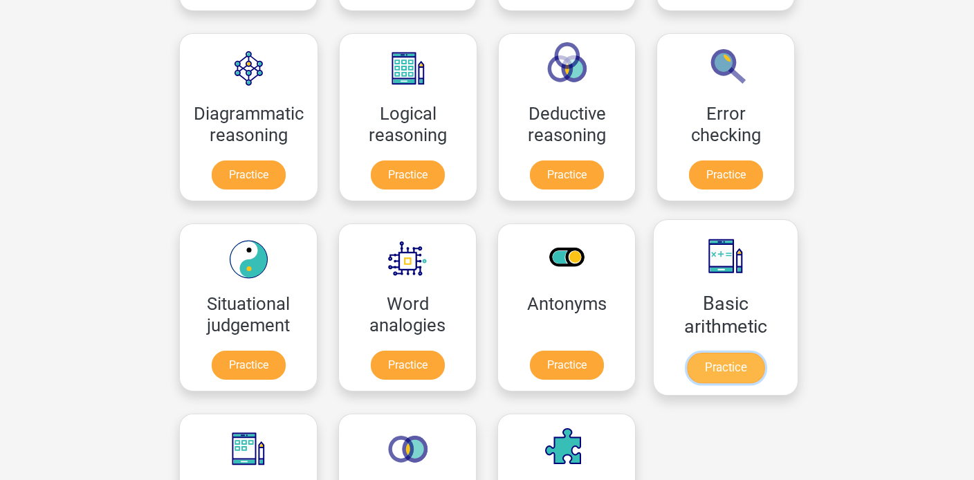
click at [718, 373] on link "Practice" at bounding box center [725, 368] width 77 height 30
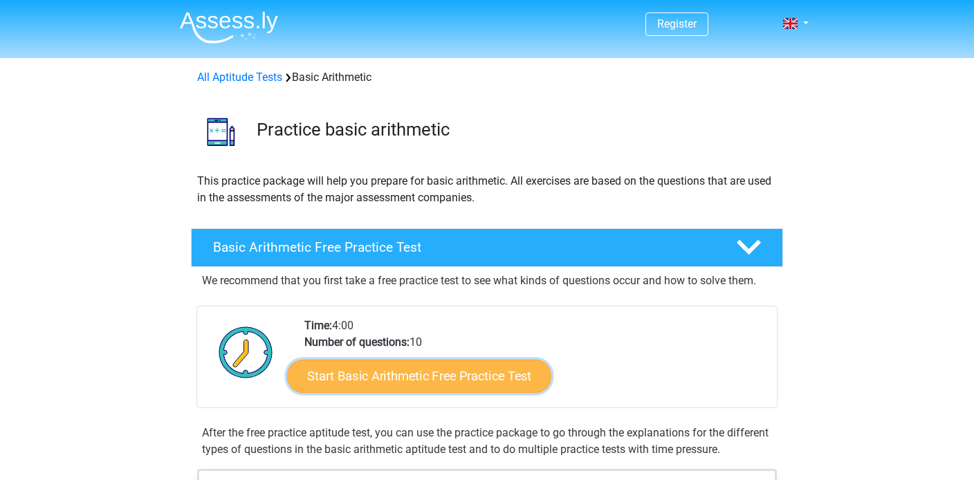
click at [461, 370] on link "Start Basic Arithmetic Free Practice Test" at bounding box center [419, 375] width 264 height 33
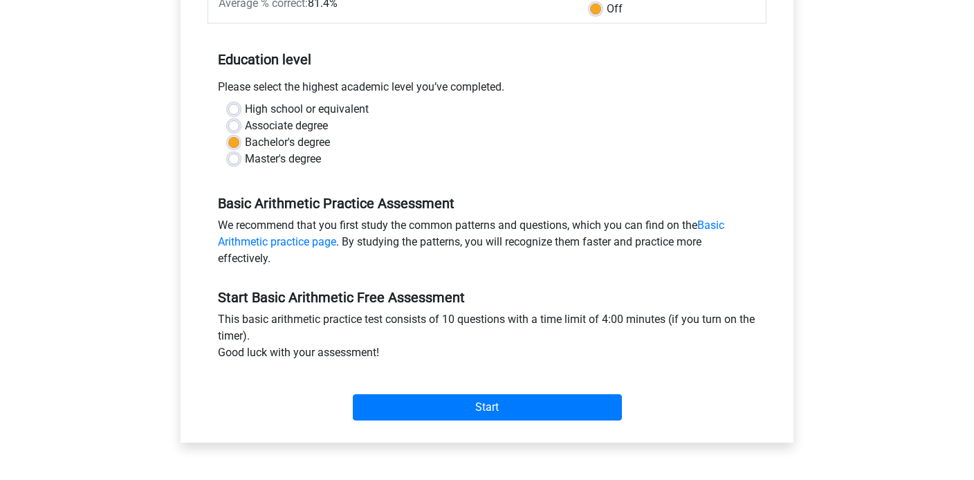
scroll to position [265, 0]
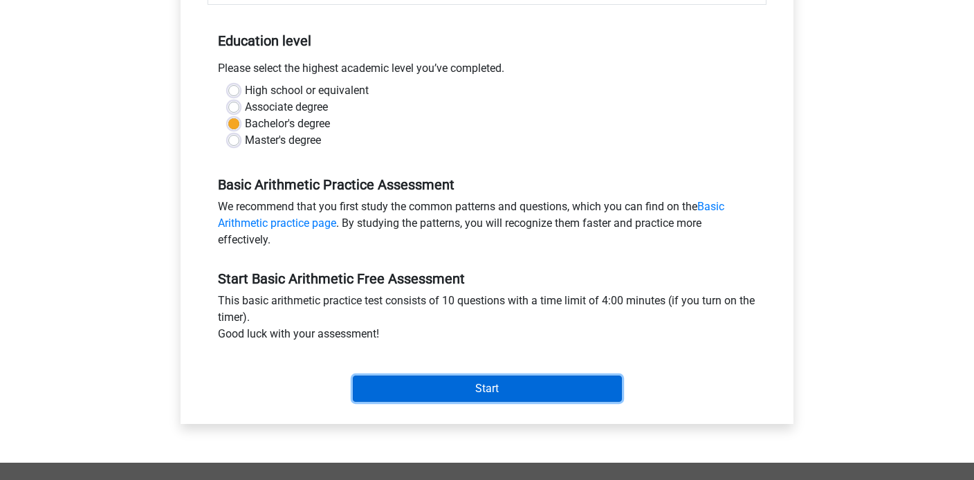
click at [481, 396] on input "Start" at bounding box center [487, 389] width 269 height 26
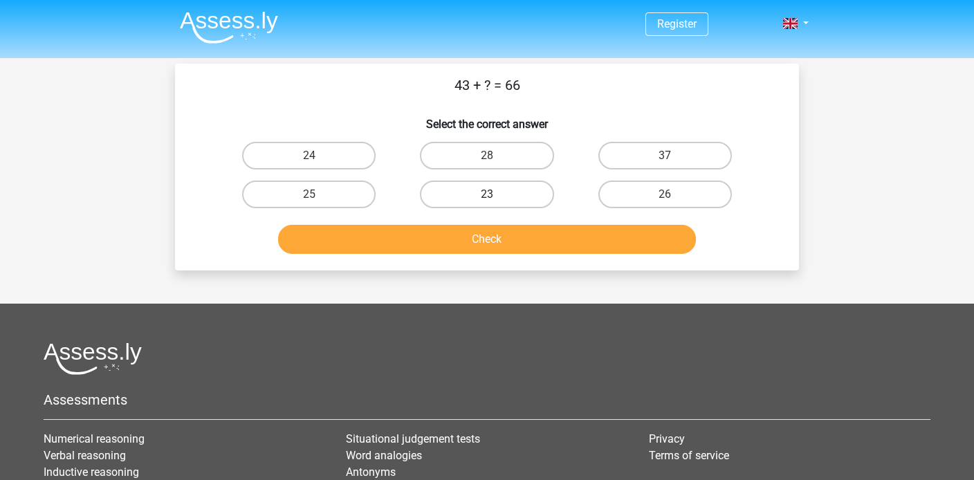
click at [491, 194] on label "23" at bounding box center [487, 195] width 134 height 28
click at [491, 194] on input "23" at bounding box center [491, 198] width 9 height 9
radio input "true"
click at [481, 248] on button "Check" at bounding box center [487, 239] width 419 height 29
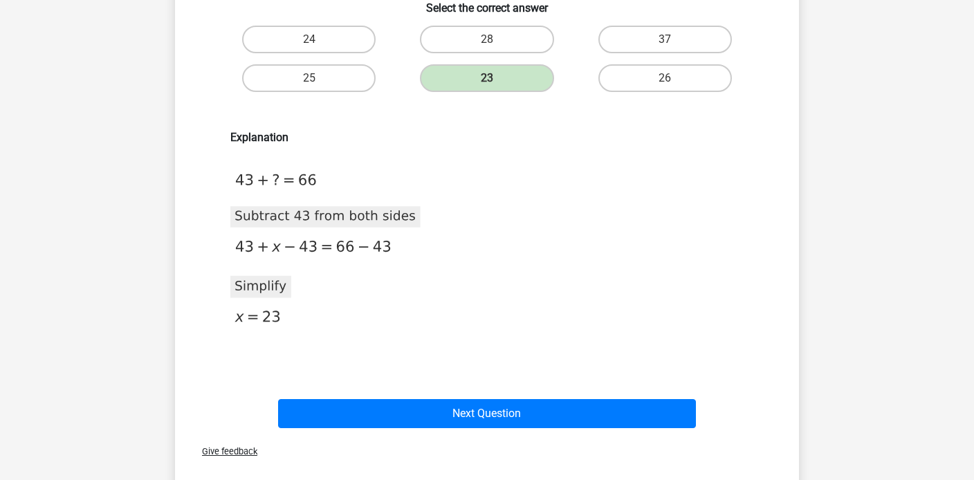
scroll to position [120, 0]
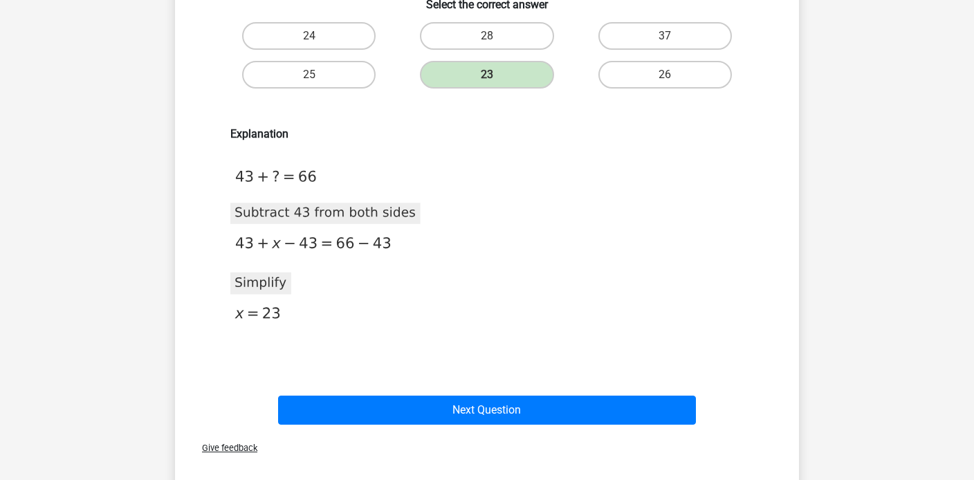
click at [479, 426] on div "Next Question" at bounding box center [487, 413] width 534 height 35
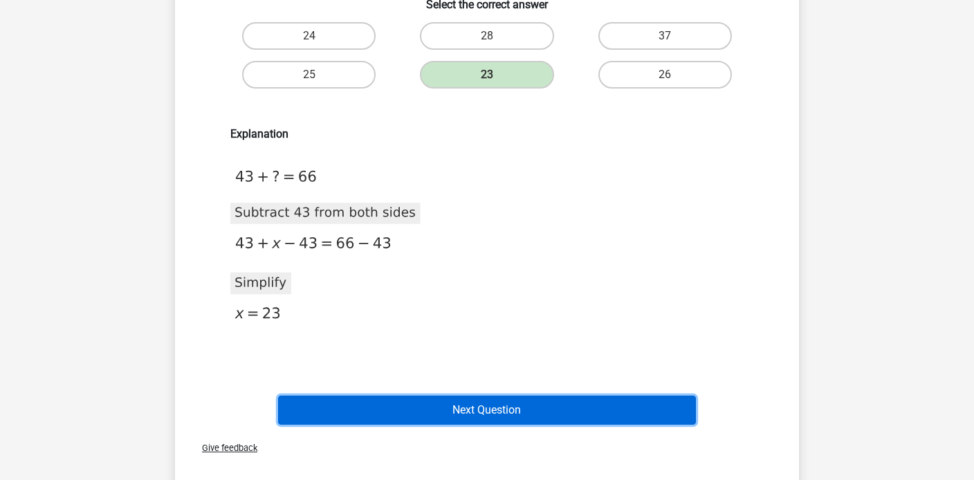
click at [482, 403] on button "Next Question" at bounding box center [487, 410] width 419 height 29
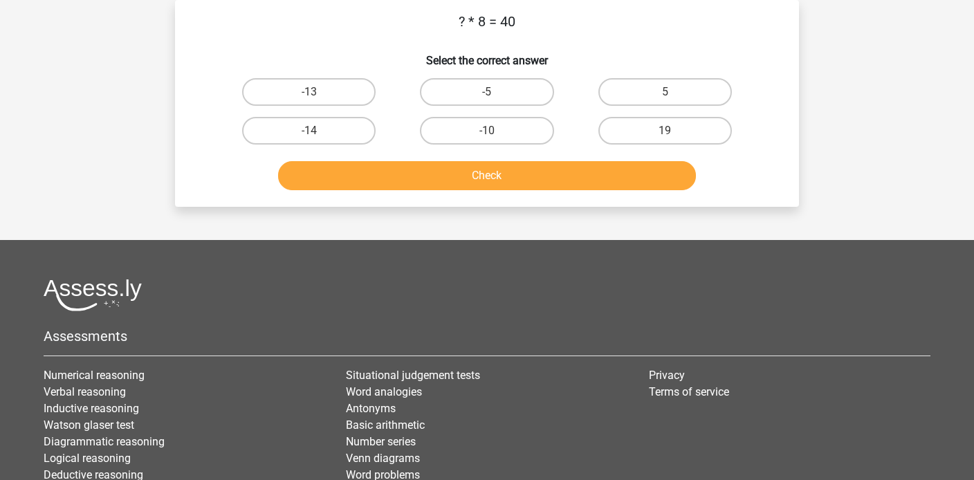
scroll to position [0, 0]
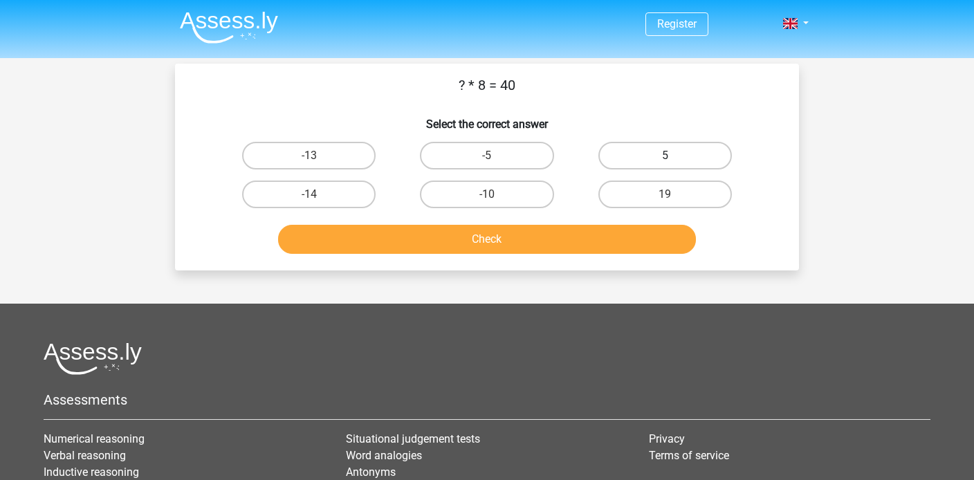
click at [658, 156] on label "5" at bounding box center [665, 156] width 134 height 28
click at [665, 156] on input "5" at bounding box center [669, 160] width 9 height 9
radio input "true"
click at [534, 239] on button "Check" at bounding box center [487, 239] width 419 height 29
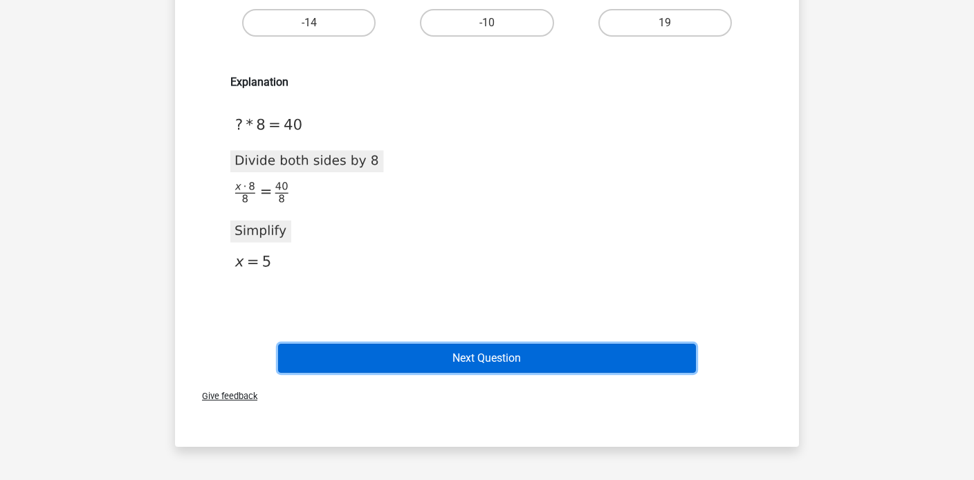
click at [486, 357] on button "Next Question" at bounding box center [487, 358] width 419 height 29
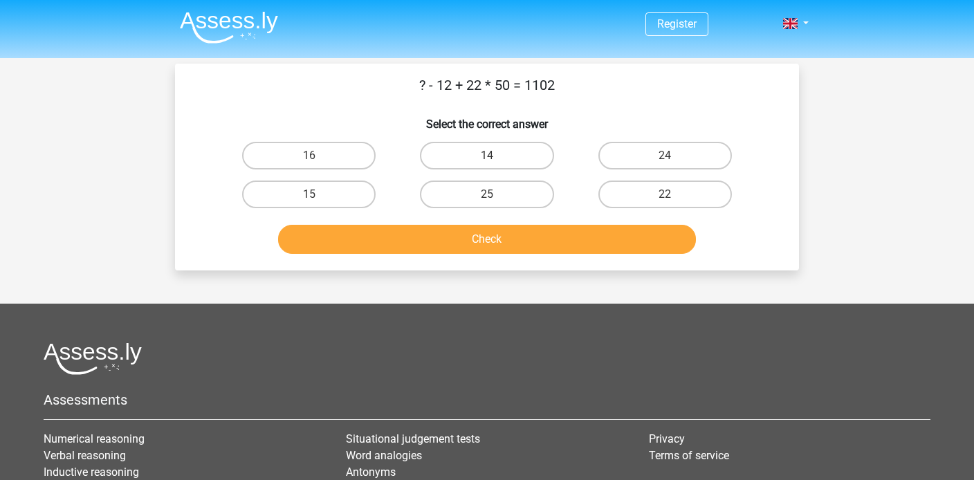
click at [490, 162] on input "14" at bounding box center [491, 160] width 9 height 9
radio input "true"
click at [486, 238] on button "Check" at bounding box center [487, 239] width 419 height 29
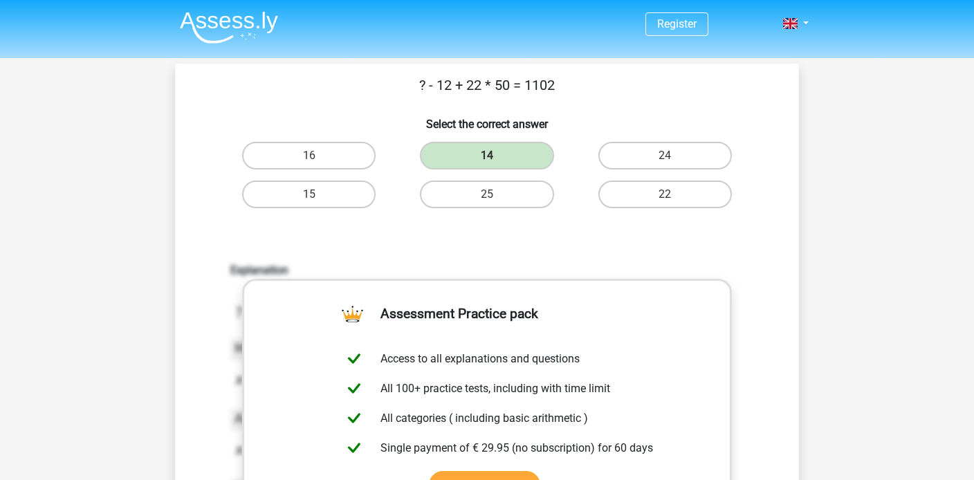
click at [217, 21] on img at bounding box center [229, 27] width 98 height 33
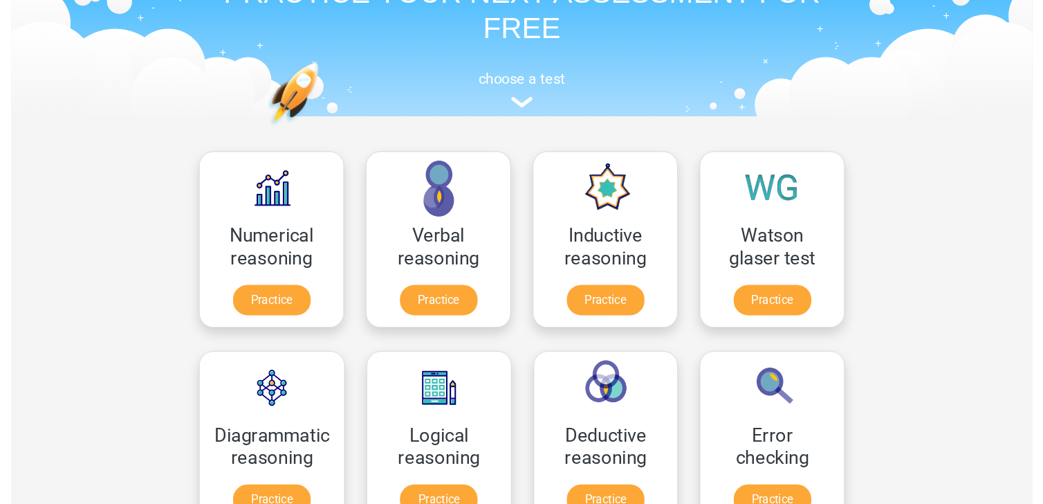
scroll to position [95, 0]
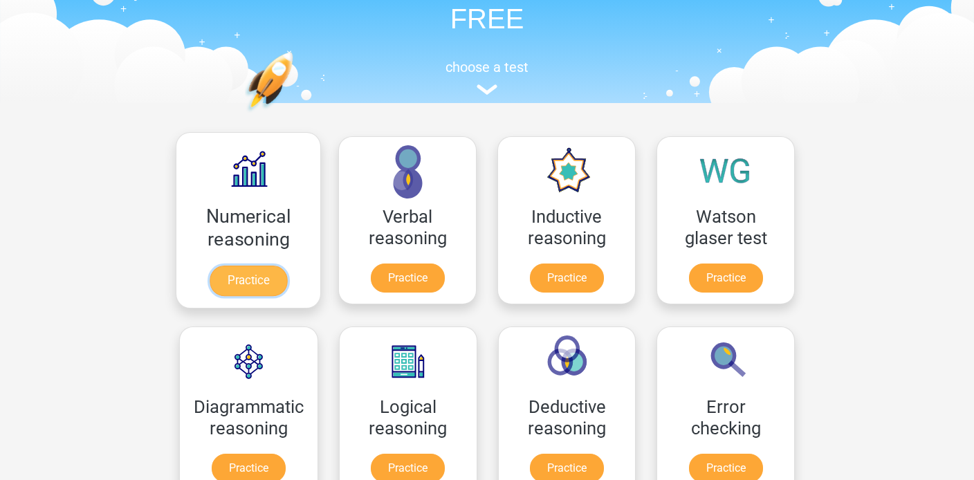
click at [264, 276] on link "Practice" at bounding box center [248, 281] width 77 height 30
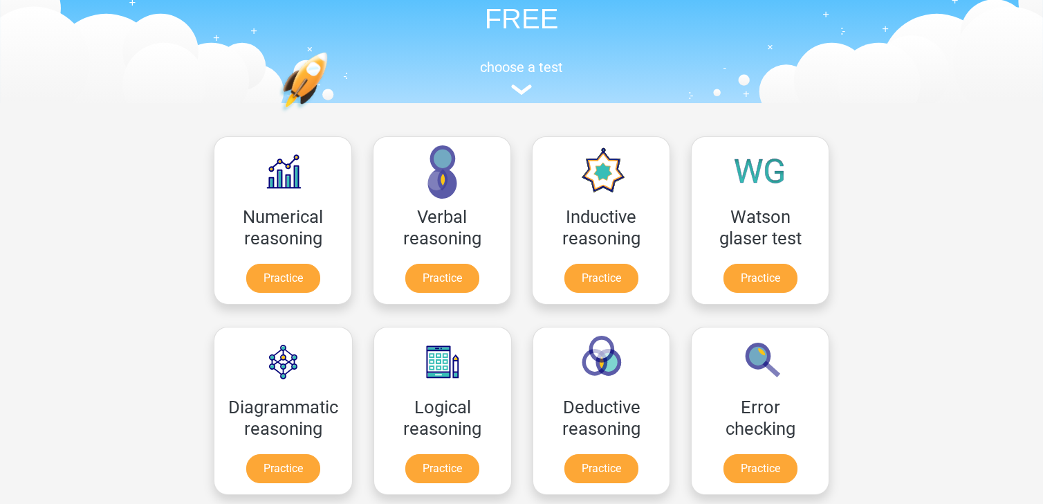
click at [41, 66] on header "Register Nederlands English" at bounding box center [521, 4] width 1043 height 198
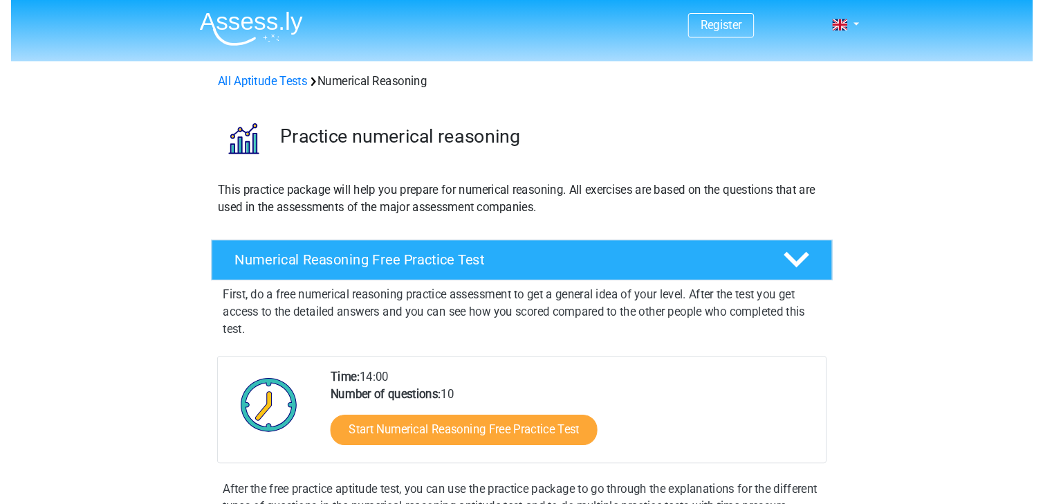
scroll to position [25, 0]
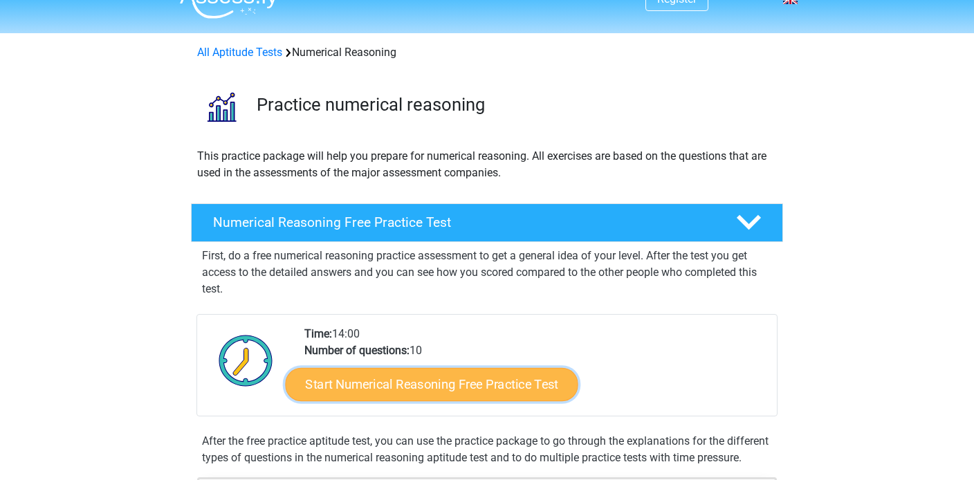
click at [433, 385] on link "Start Numerical Reasoning Free Practice Test" at bounding box center [432, 383] width 293 height 33
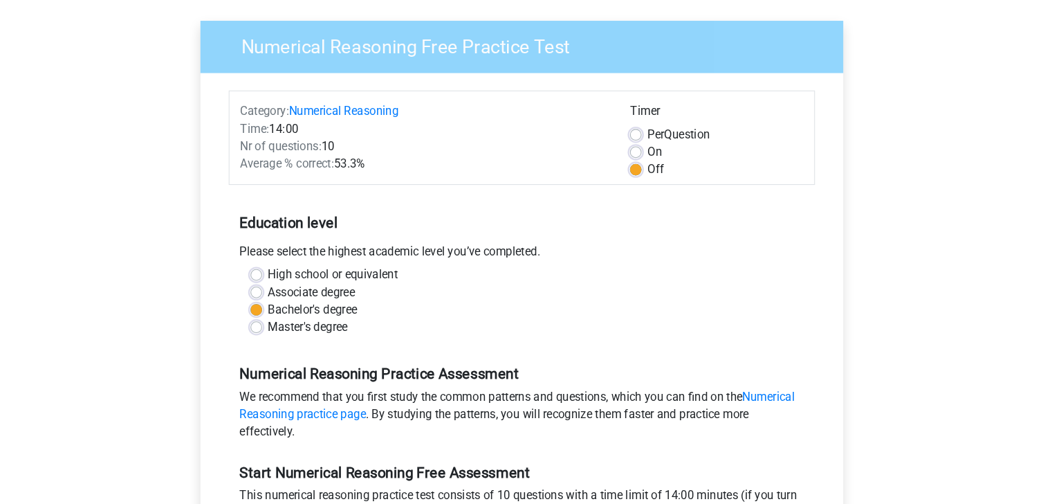
scroll to position [203, 0]
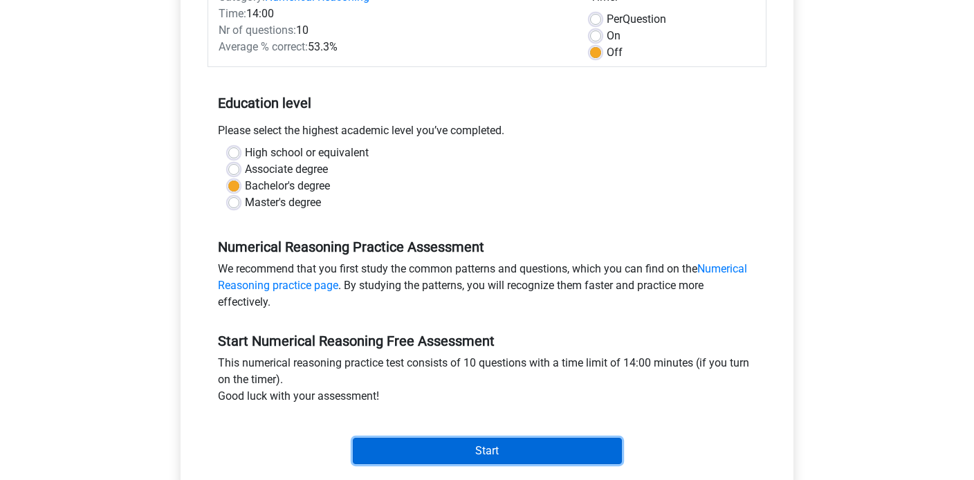
click at [464, 452] on input "Start" at bounding box center [487, 451] width 269 height 26
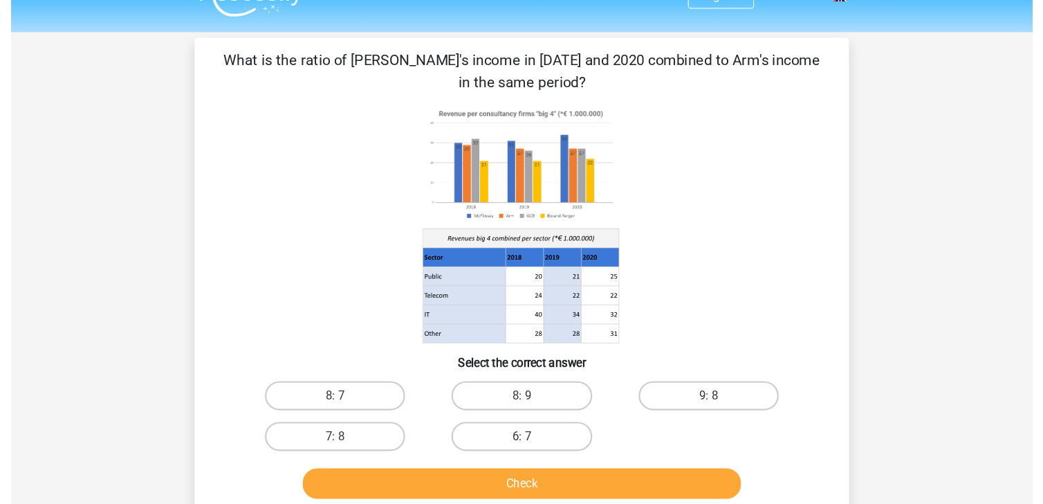
scroll to position [35, 0]
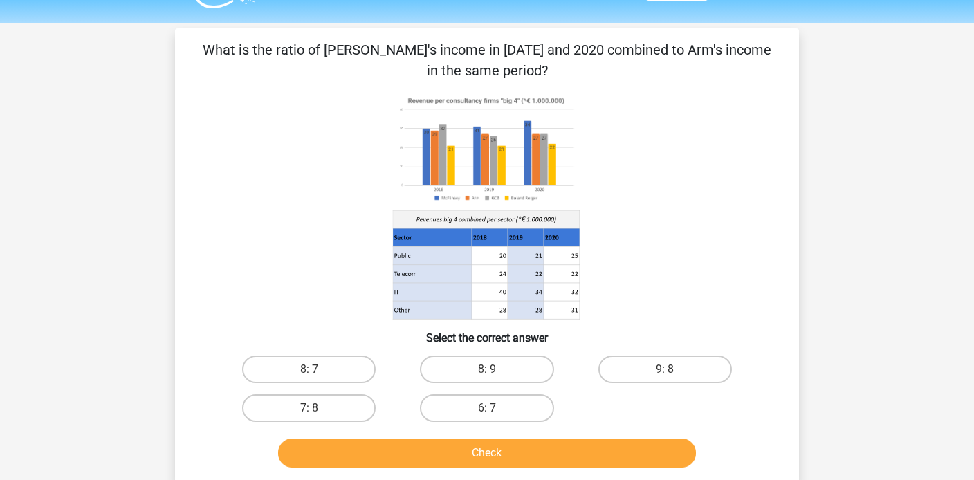
click at [514, 180] on image at bounding box center [486, 149] width 187 height 114
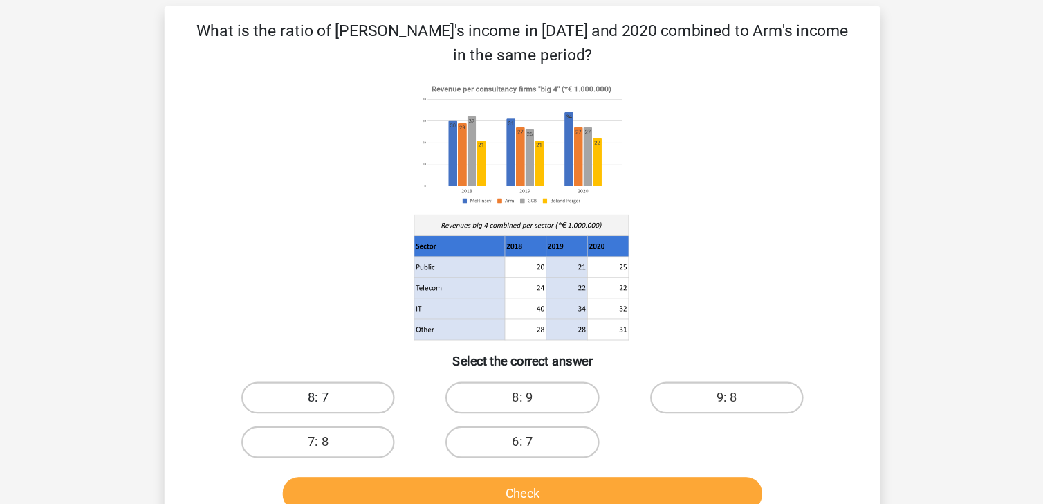
click at [347, 367] on label "8: 7" at bounding box center [344, 370] width 134 height 28
click at [347, 369] on input "8: 7" at bounding box center [348, 373] width 9 height 9
radio input "true"
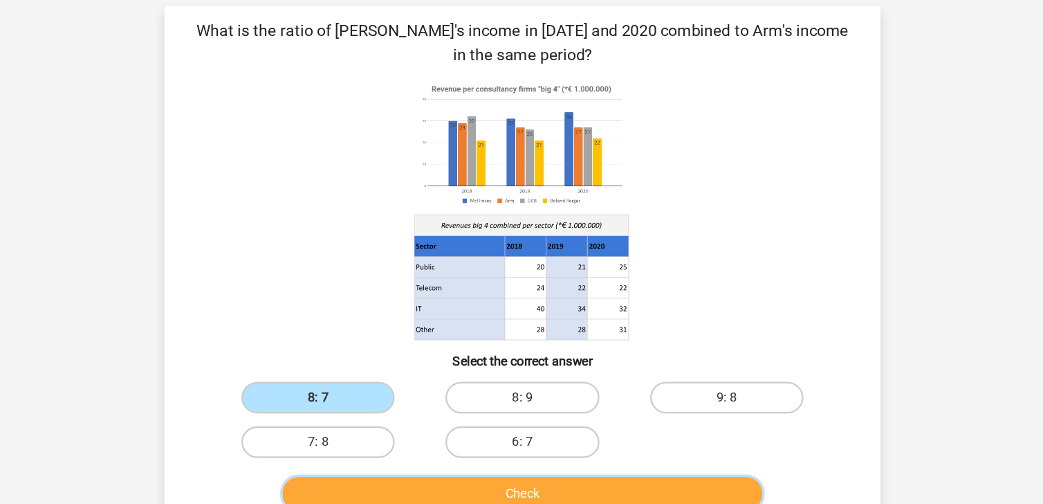
click at [496, 449] on button "Check" at bounding box center [522, 453] width 419 height 29
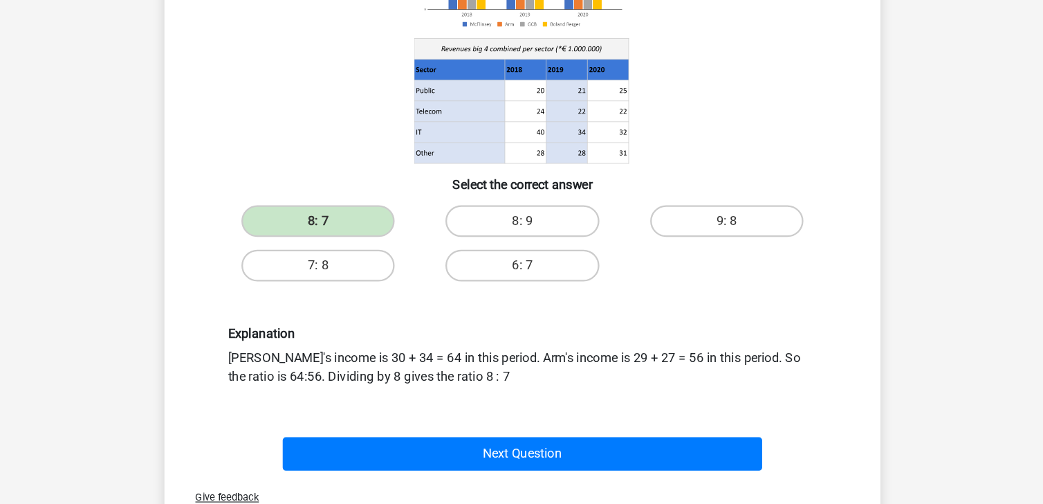
scroll to position [187, 0]
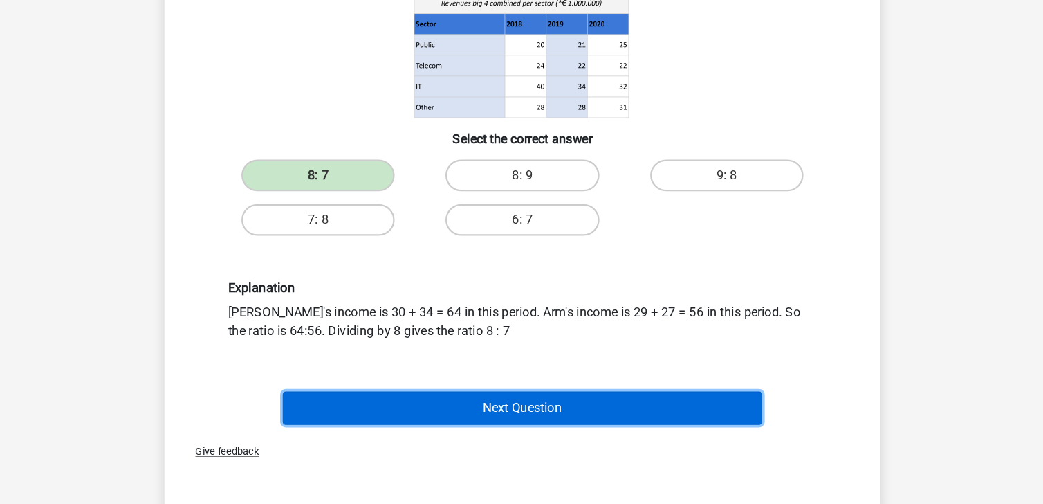
click at [536, 421] on button "Next Question" at bounding box center [522, 419] width 419 height 29
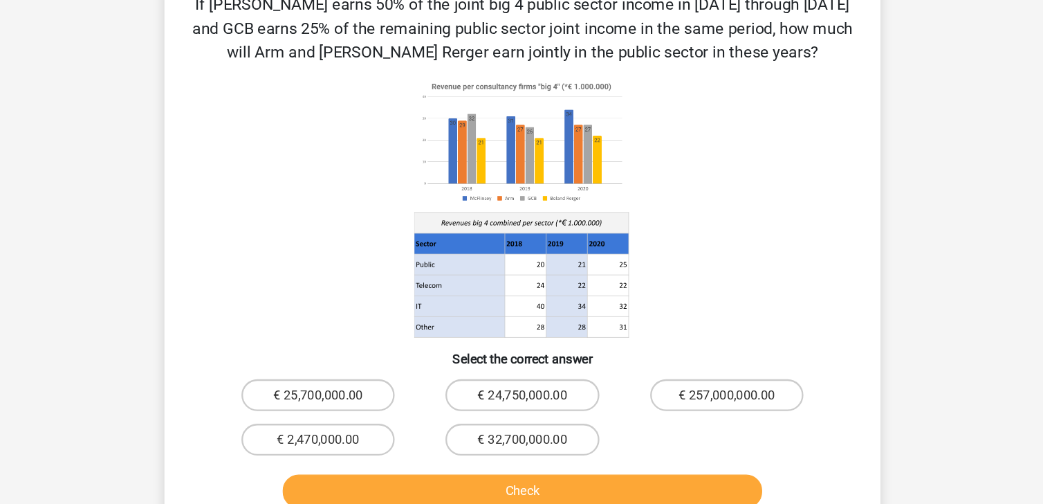
scroll to position [74, 0]
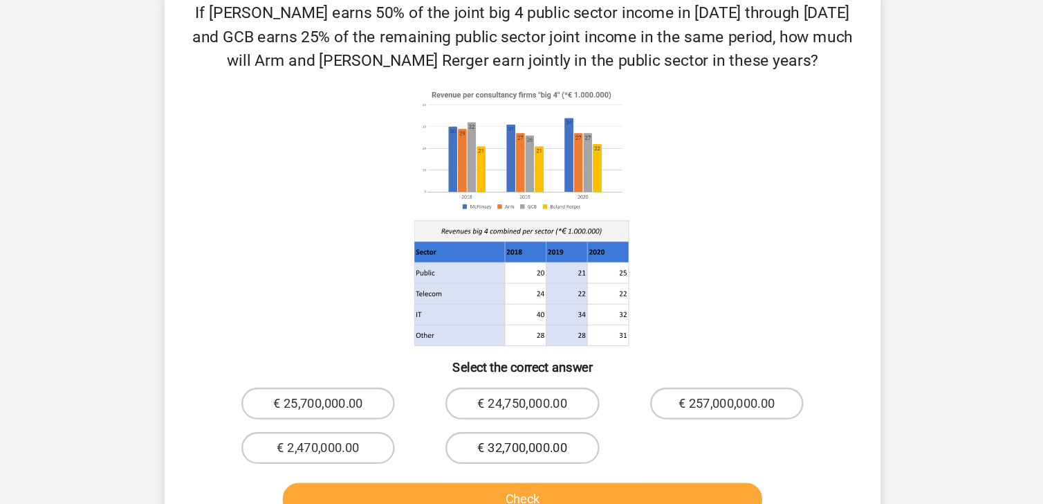
click at [520, 396] on label "€ 32,700,000.00" at bounding box center [522, 390] width 134 height 28
click at [522, 396] on input "€ 32,700,000.00" at bounding box center [526, 394] width 9 height 9
radio input "true"
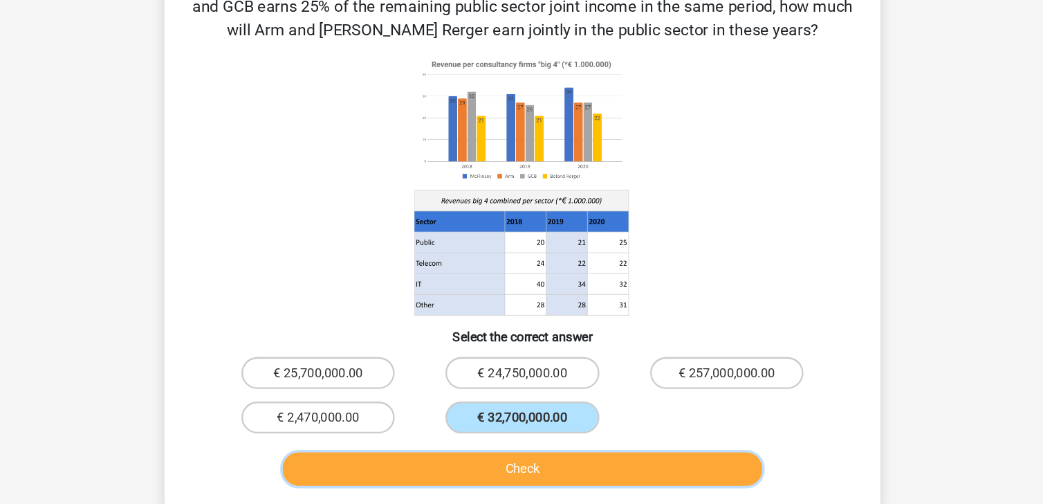
click at [520, 431] on button "Check" at bounding box center [522, 435] width 419 height 29
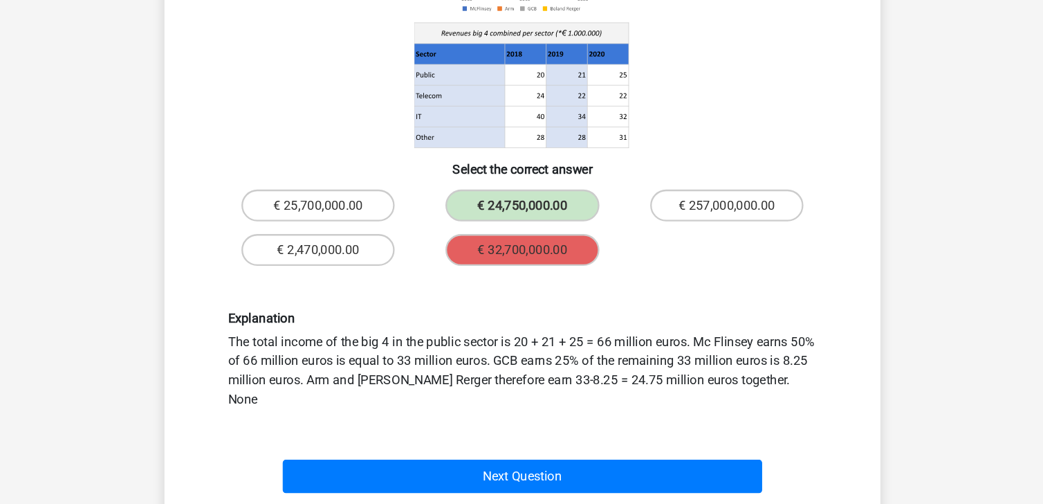
scroll to position [183, 0]
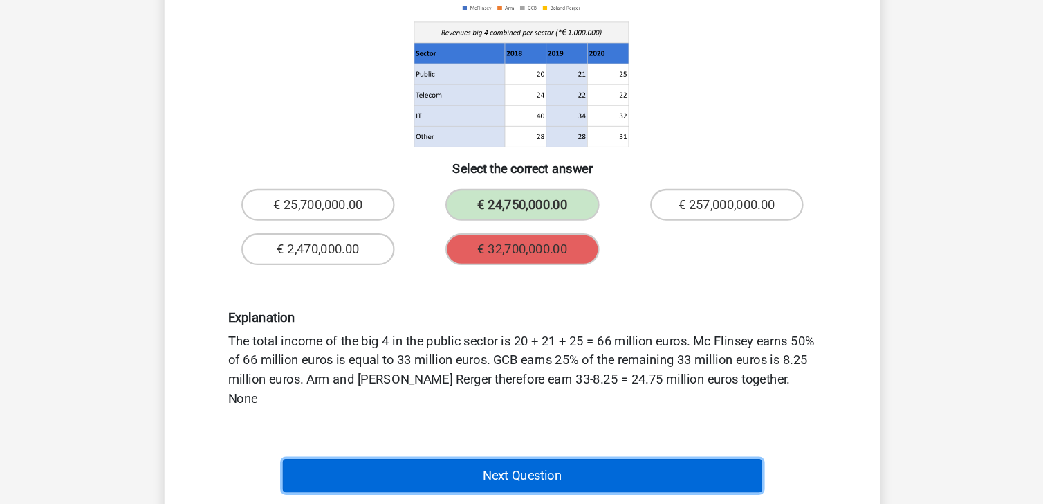
click at [560, 464] on button "Next Question" at bounding box center [522, 478] width 419 height 29
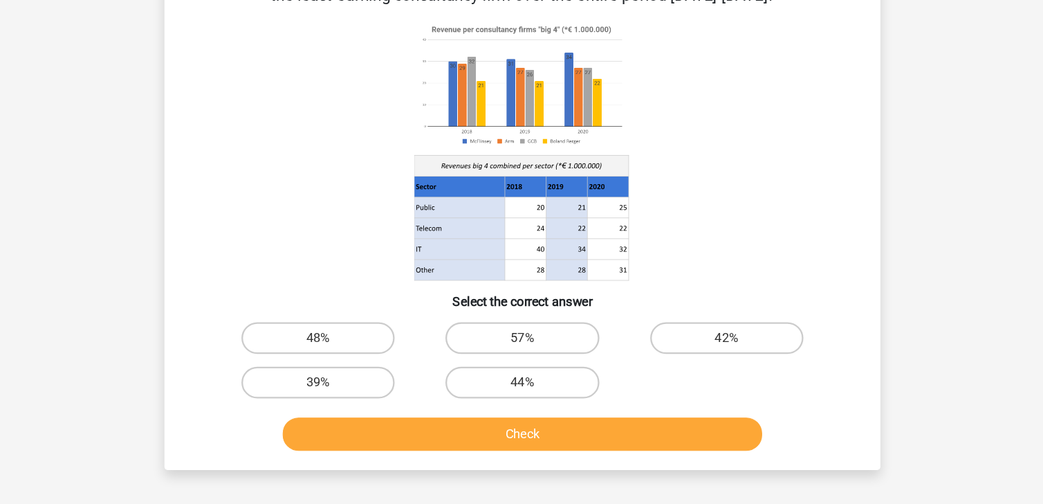
scroll to position [48, 0]
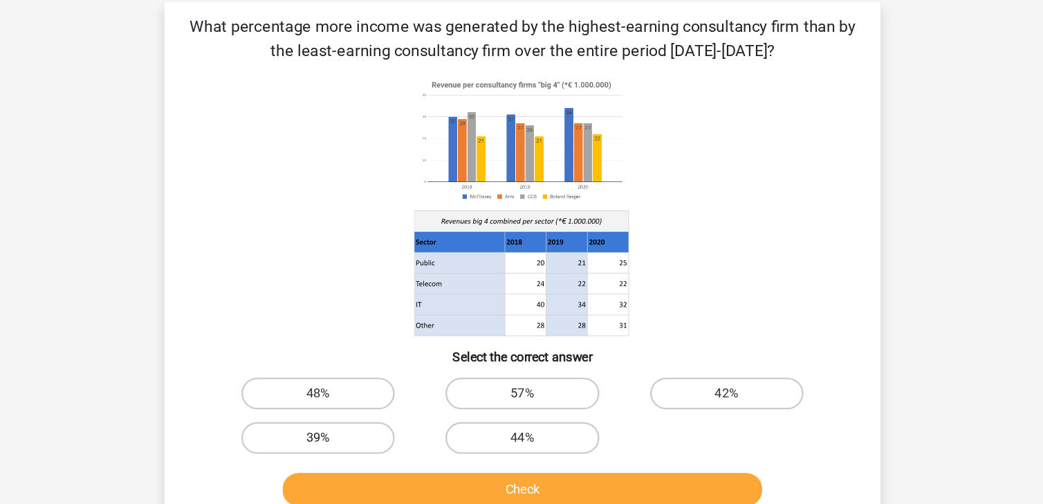
click at [367, 390] on label "39%" at bounding box center [344, 395] width 134 height 28
click at [353, 395] on input "39%" at bounding box center [348, 399] width 9 height 9
radio input "true"
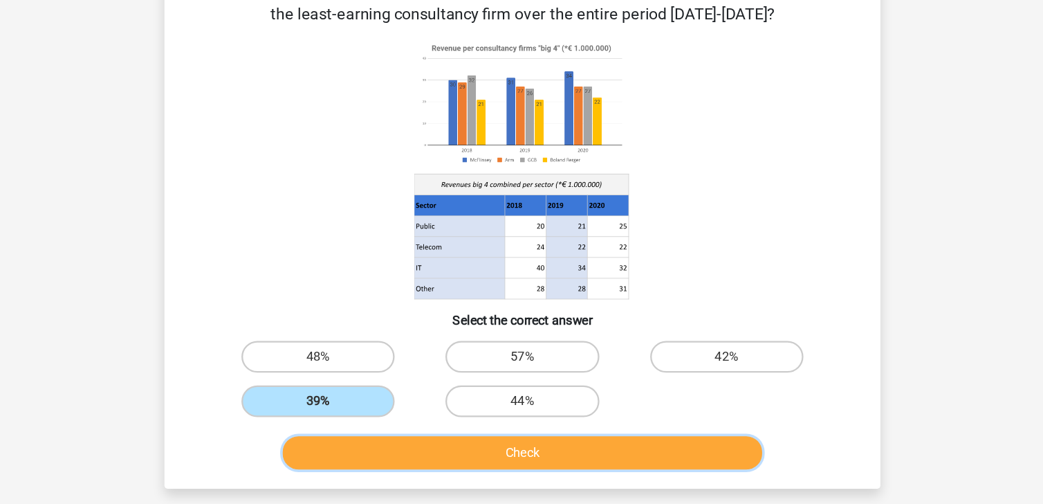
click at [468, 434] on button "Check" at bounding box center [522, 440] width 419 height 29
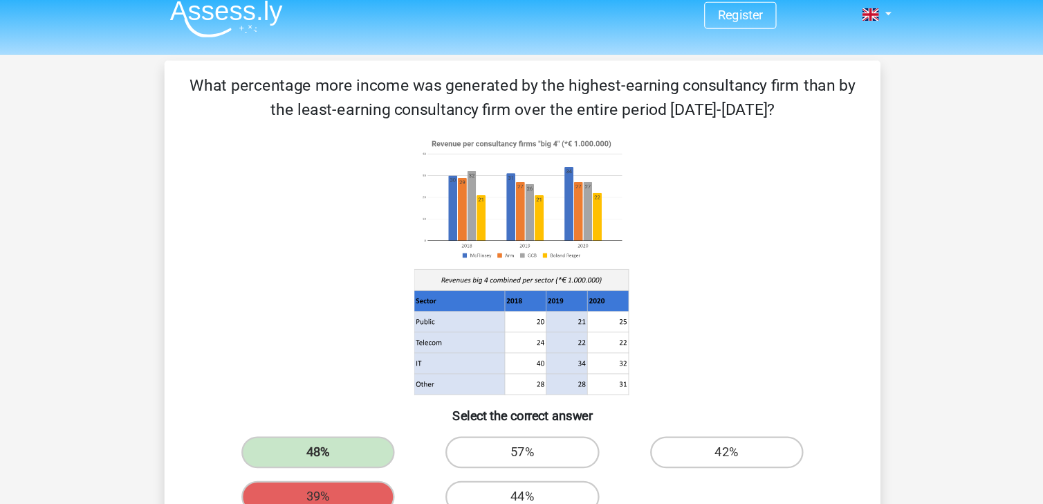
scroll to position [0, 0]
